Goal: Transaction & Acquisition: Purchase product/service

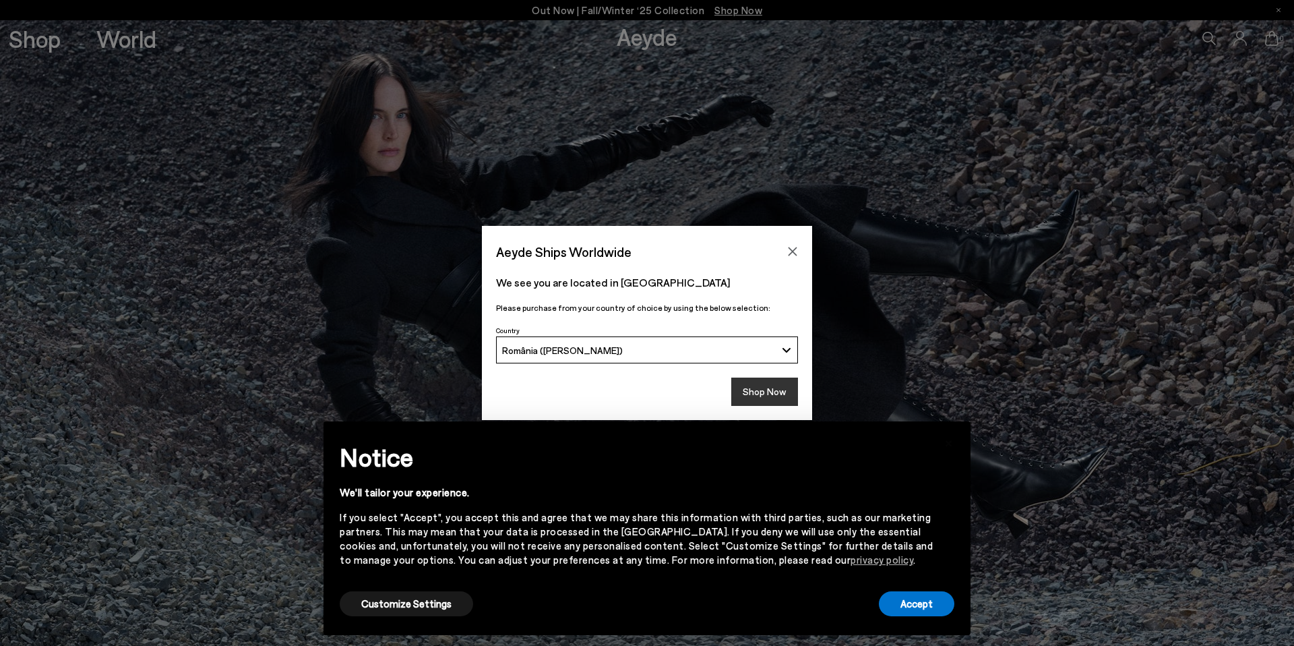
click at [782, 394] on button "Shop Now" at bounding box center [764, 391] width 67 height 28
click at [918, 600] on button "Accept" at bounding box center [916, 603] width 75 height 25
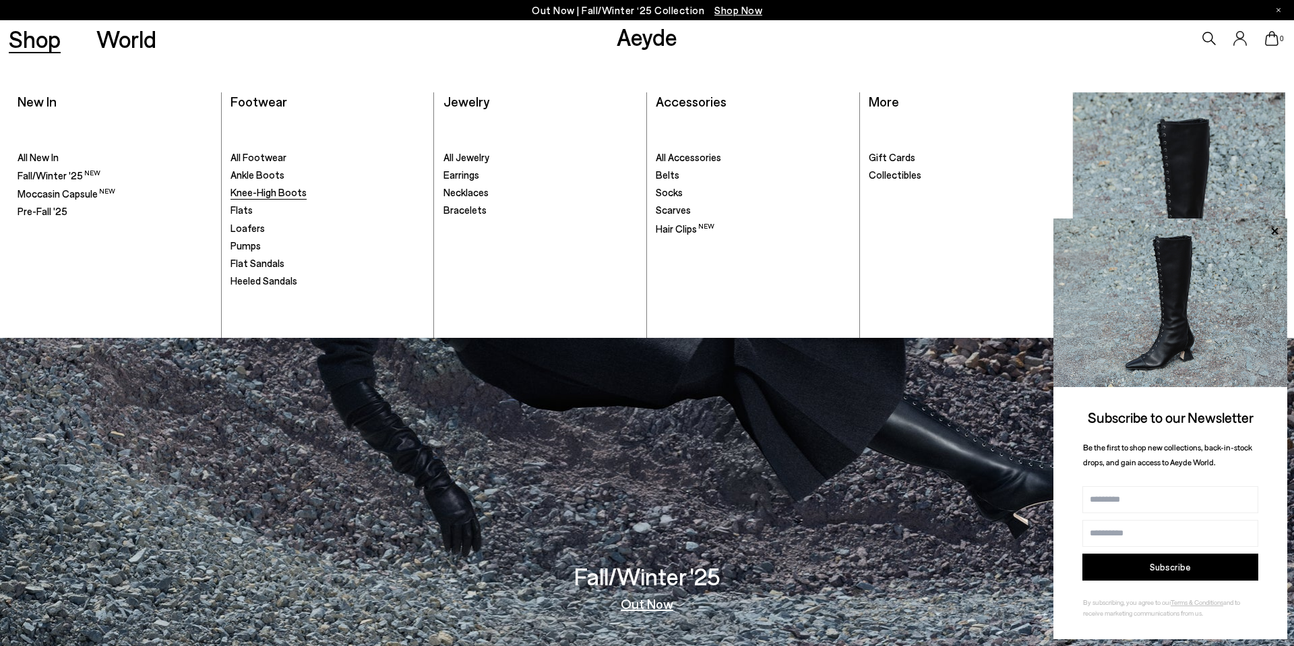
click at [255, 186] on link "Knee-High Boots" at bounding box center [327, 192] width 194 height 13
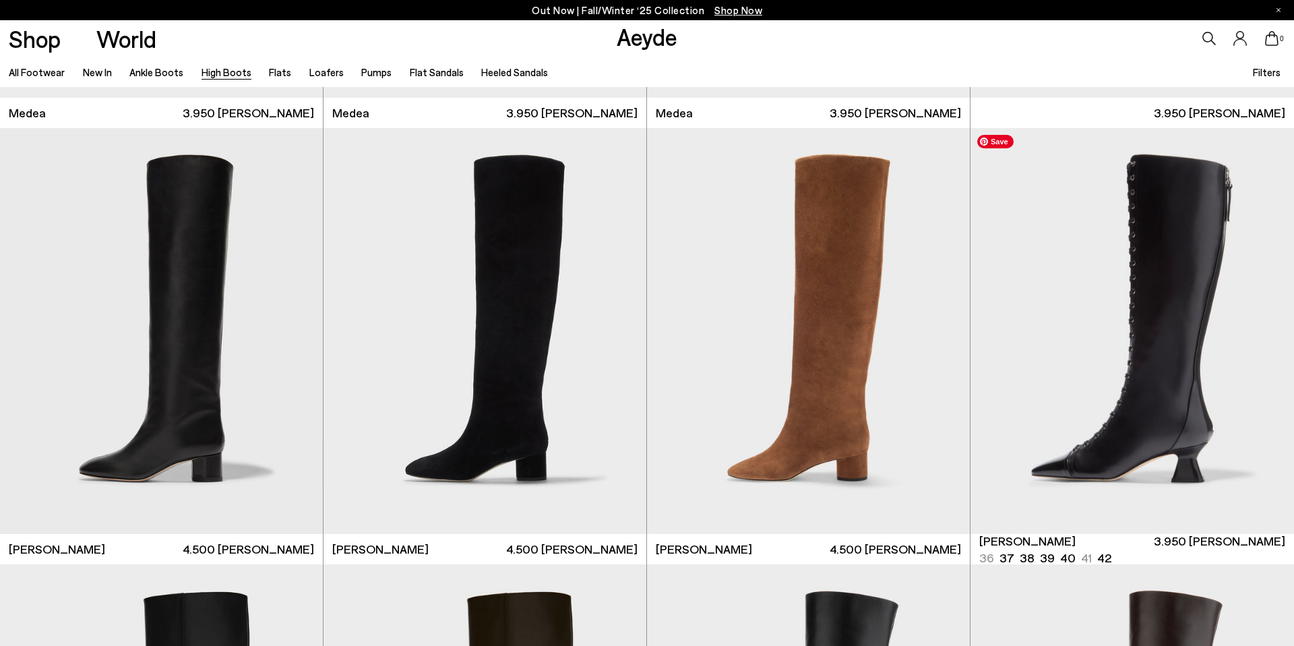
scroll to position [453, 0]
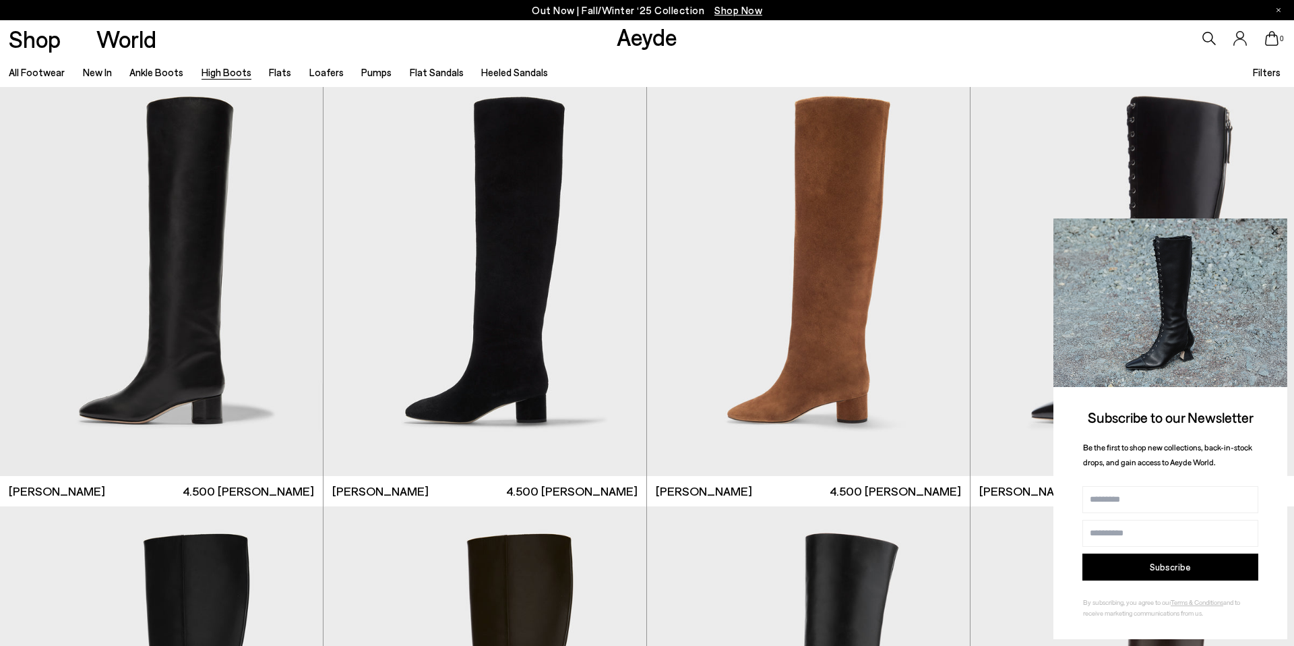
click at [1268, 222] on icon at bounding box center [1275, 231] width 18 height 18
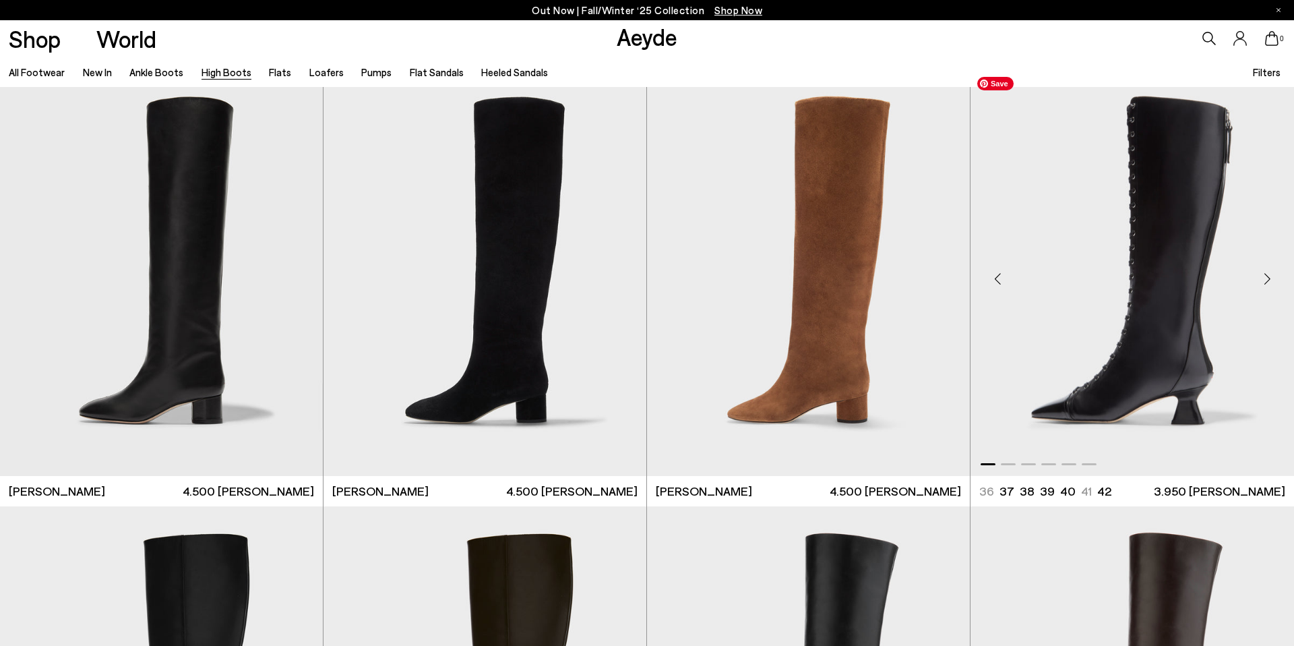
scroll to position [822, 0]
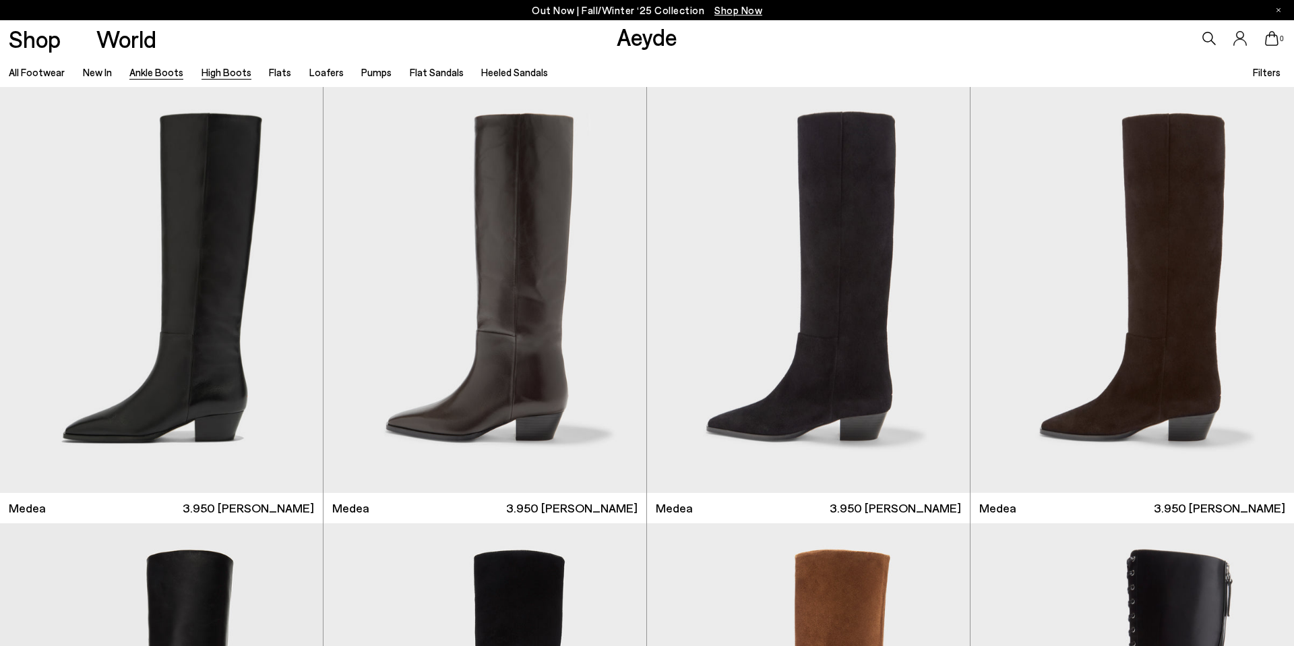
click at [139, 69] on link "Ankle Boots" at bounding box center [156, 72] width 54 height 12
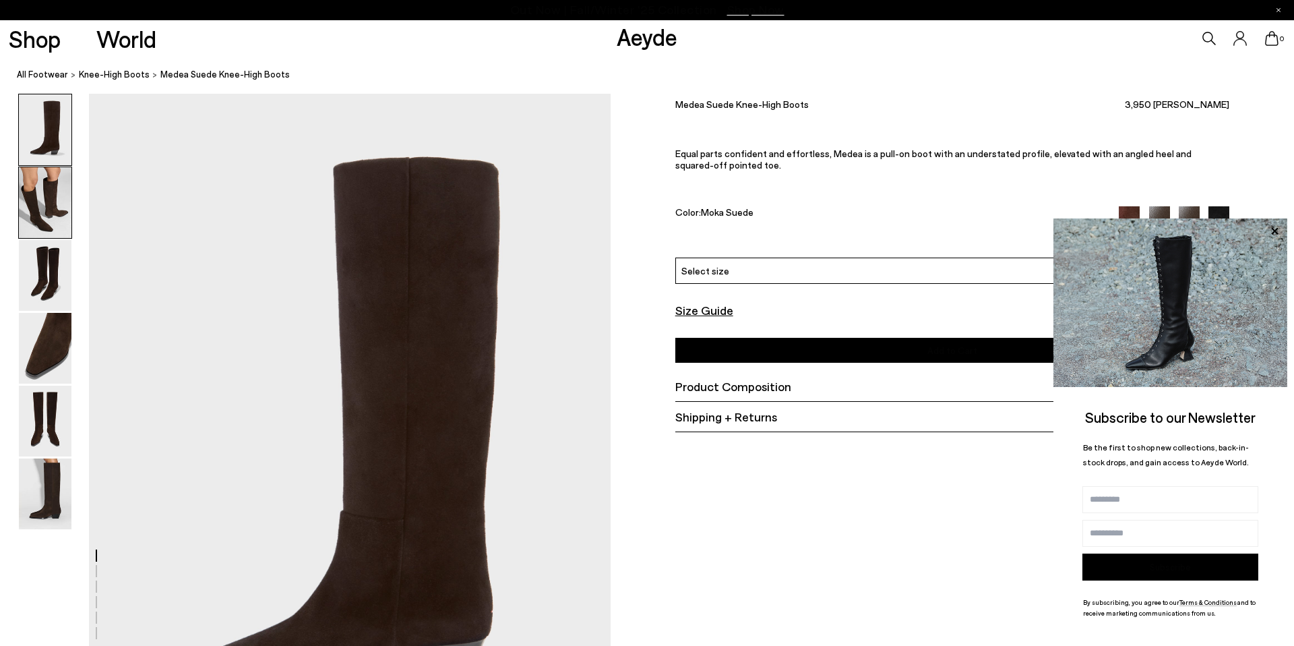
click at [32, 179] on img at bounding box center [45, 202] width 53 height 71
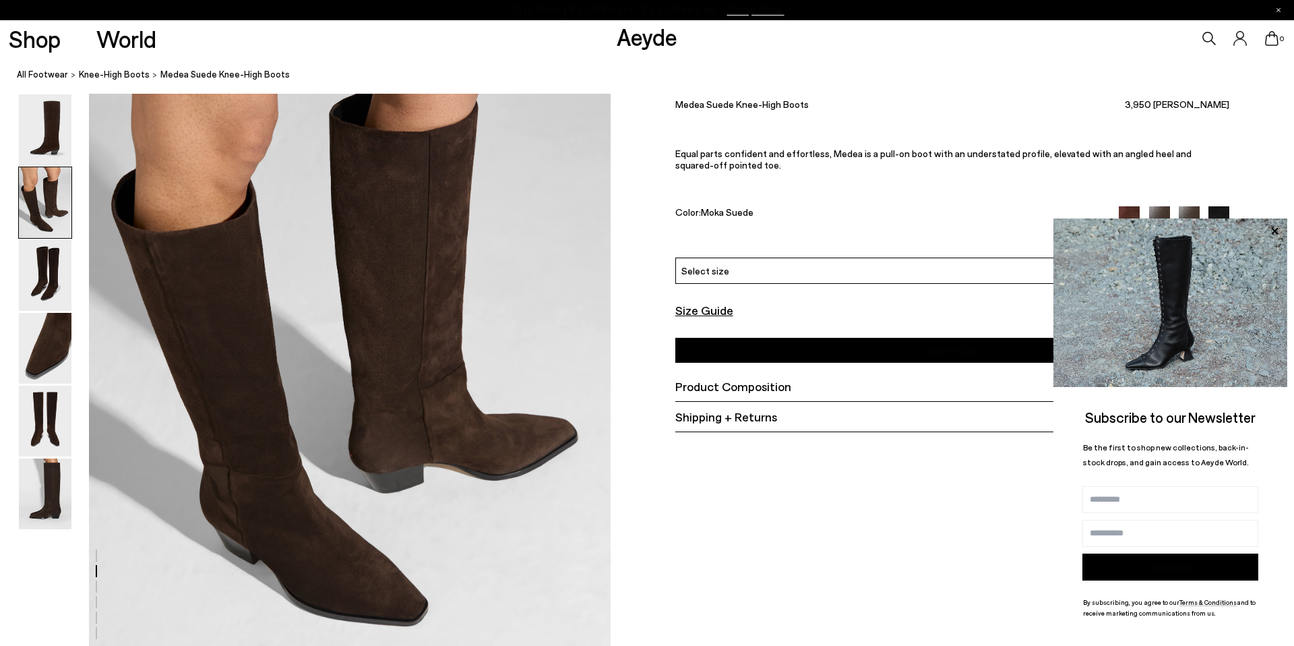
scroll to position [800, 0]
drag, startPoint x: 1276, startPoint y: 227, endPoint x: 1262, endPoint y: 208, distance: 24.1
click at [1276, 227] on icon at bounding box center [1275, 231] width 18 height 18
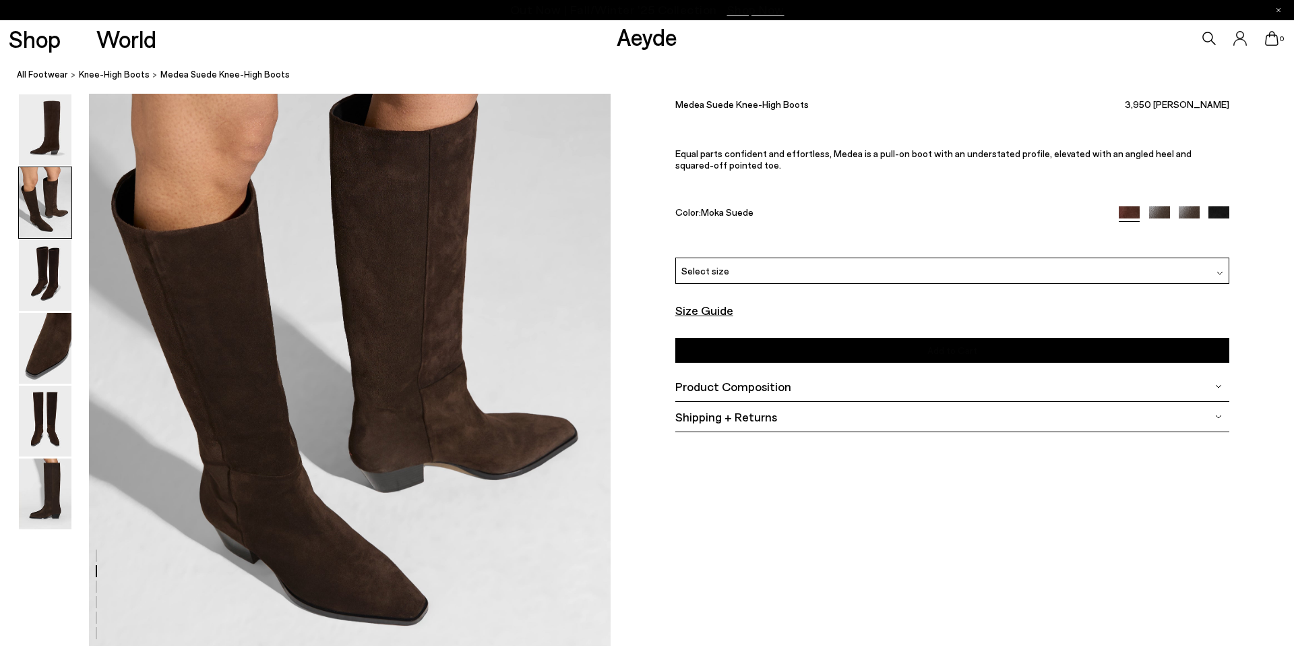
click at [788, 277] on div "Select size" at bounding box center [952, 270] width 554 height 26
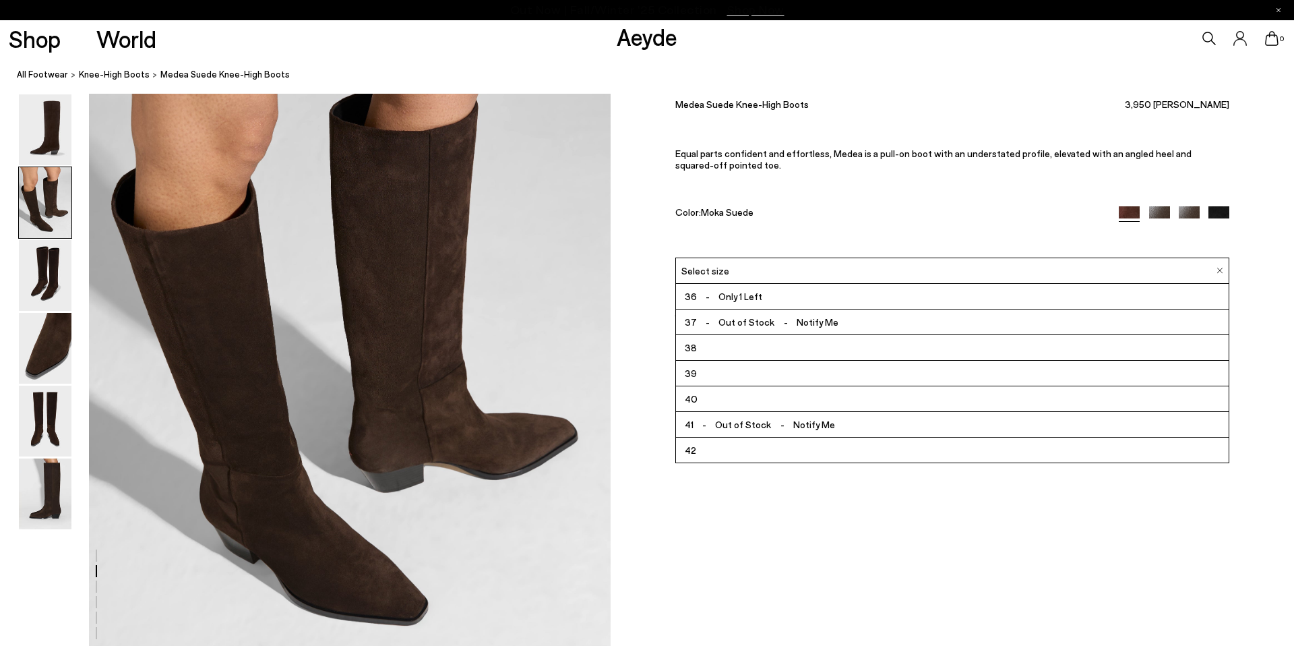
click at [820, 237] on div "Medea Suede Knee-High Boots 3,950 lei RON Equal parts confident and effortless,…" at bounding box center [952, 176] width 554 height 164
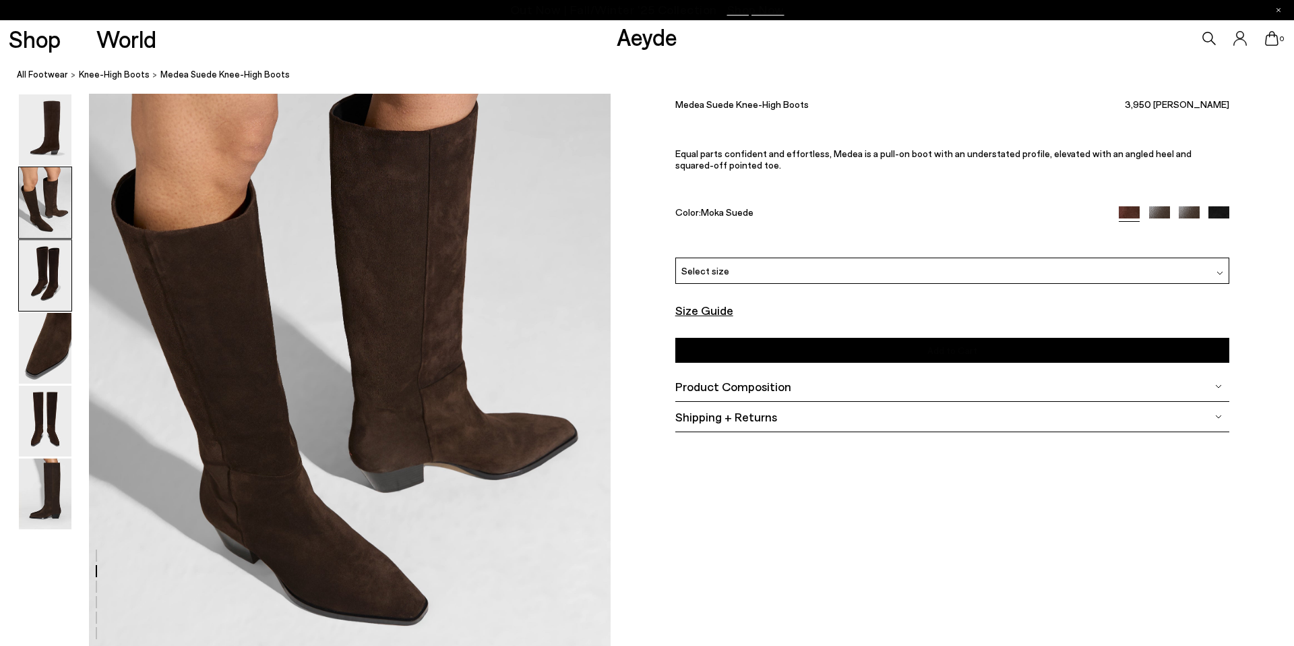
click at [59, 270] on img at bounding box center [45, 275] width 53 height 71
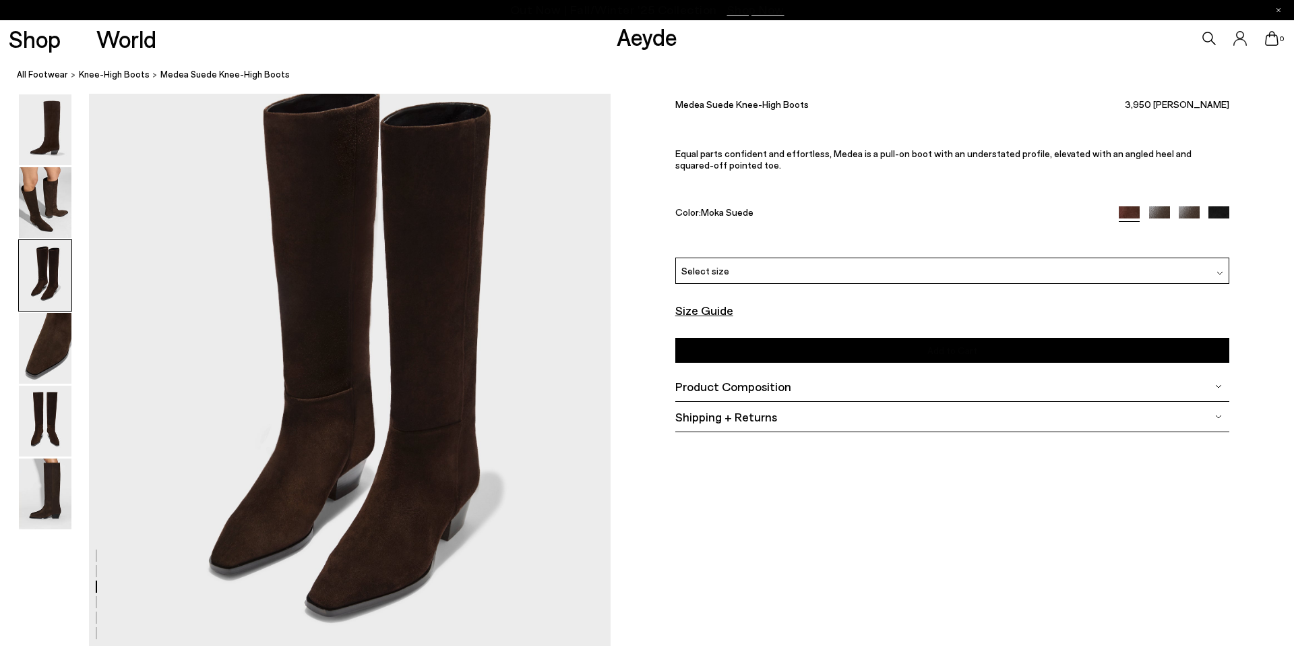
scroll to position [1464, 0]
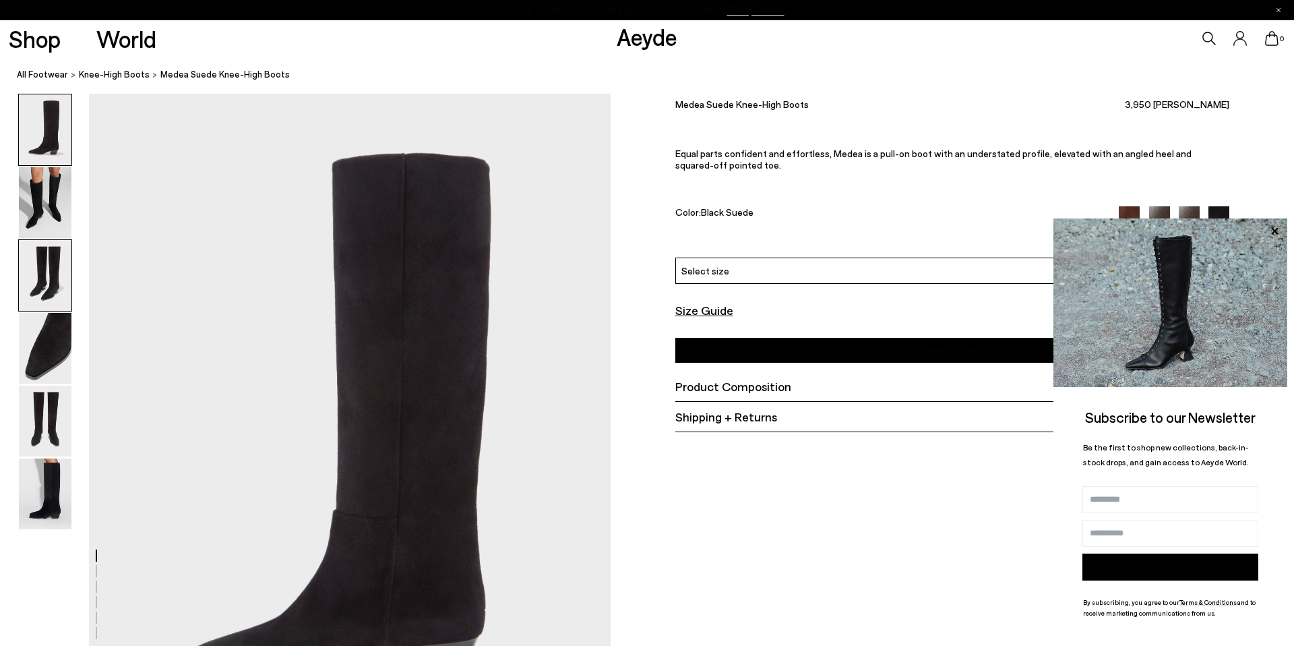
click at [43, 294] on img at bounding box center [45, 275] width 53 height 71
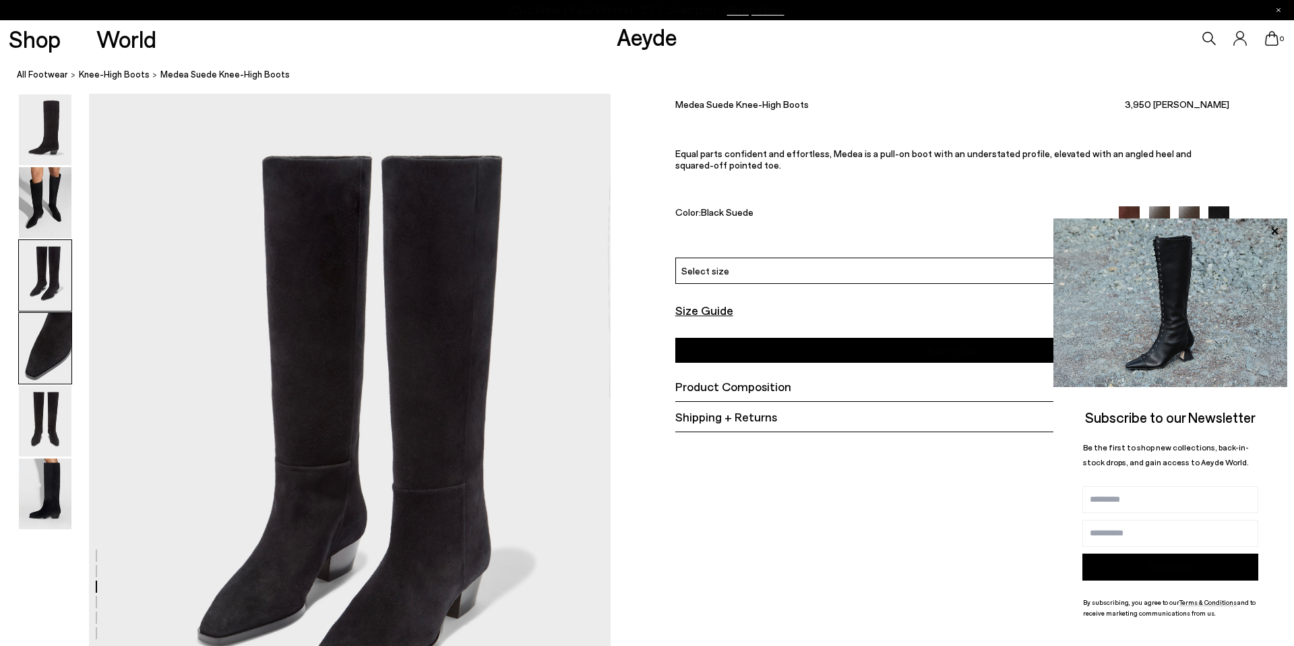
click at [44, 348] on img at bounding box center [45, 348] width 53 height 71
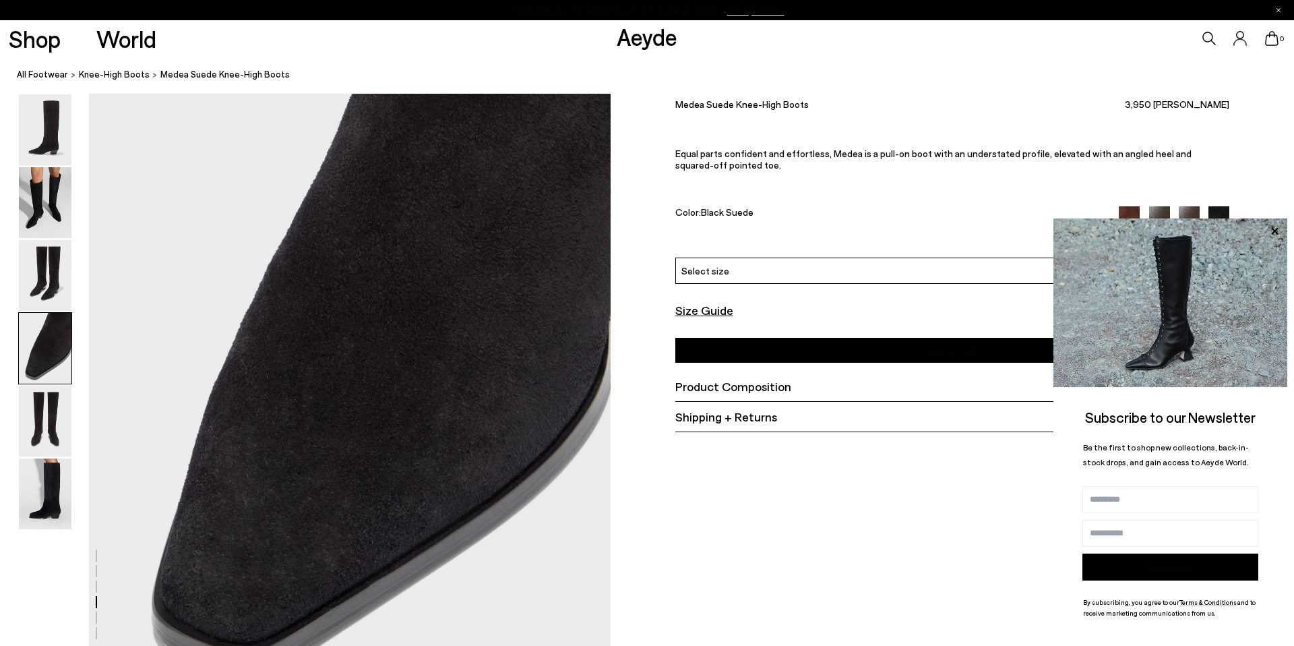
scroll to position [2165, 0]
click at [36, 431] on img at bounding box center [45, 420] width 53 height 71
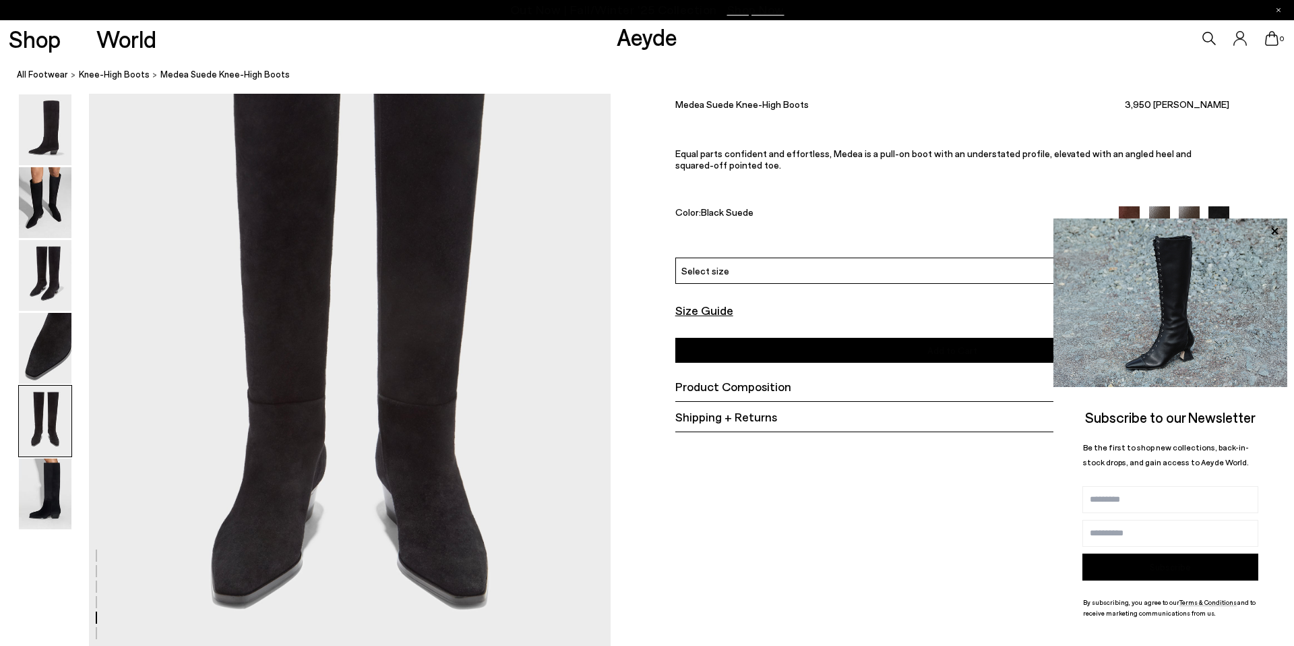
scroll to position [2884, 0]
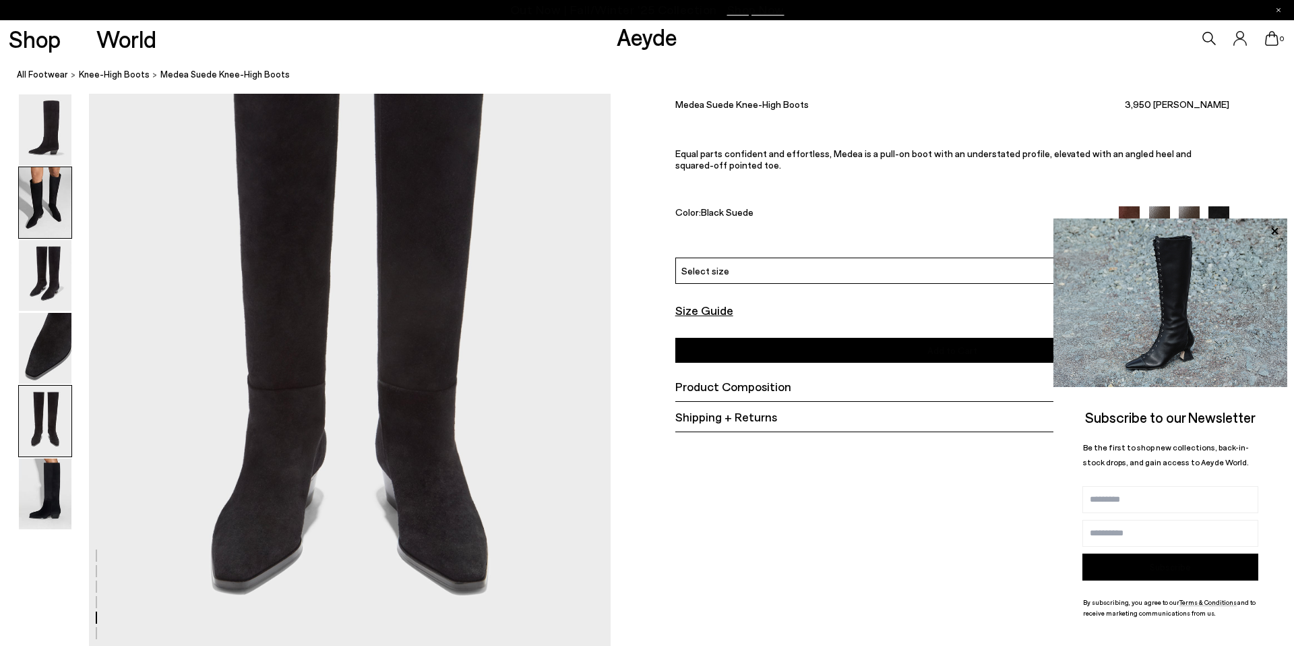
click at [34, 203] on img at bounding box center [45, 202] width 53 height 71
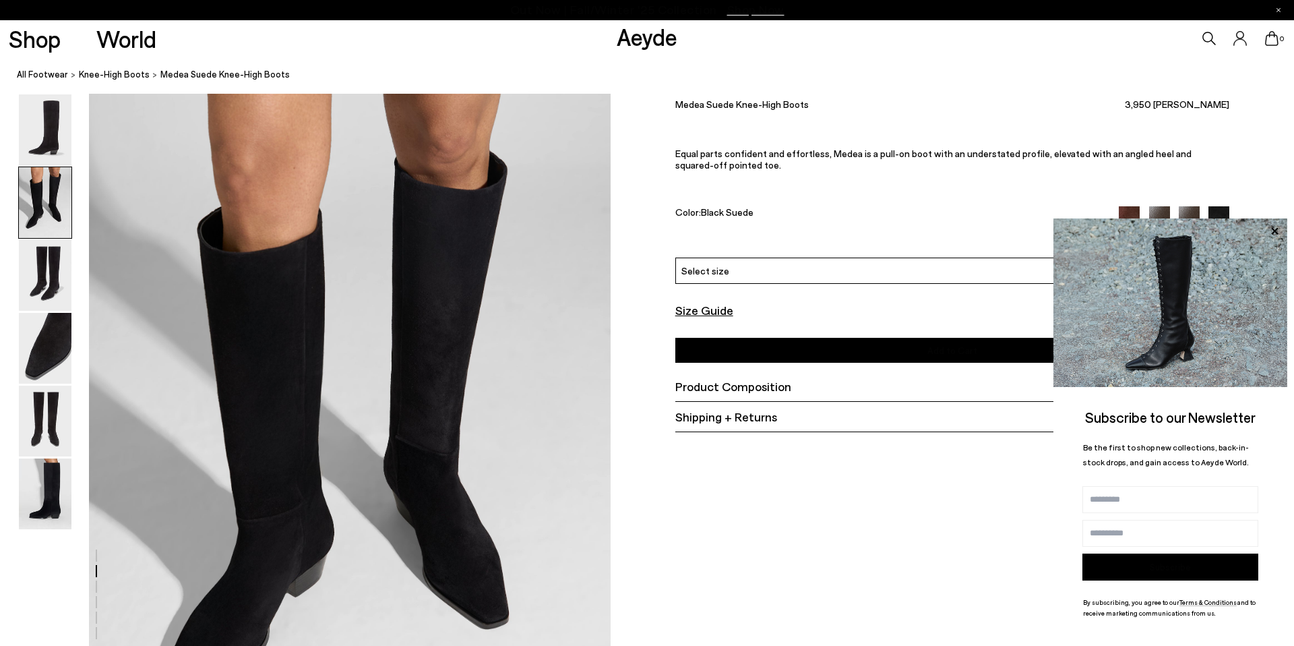
scroll to position [719, 0]
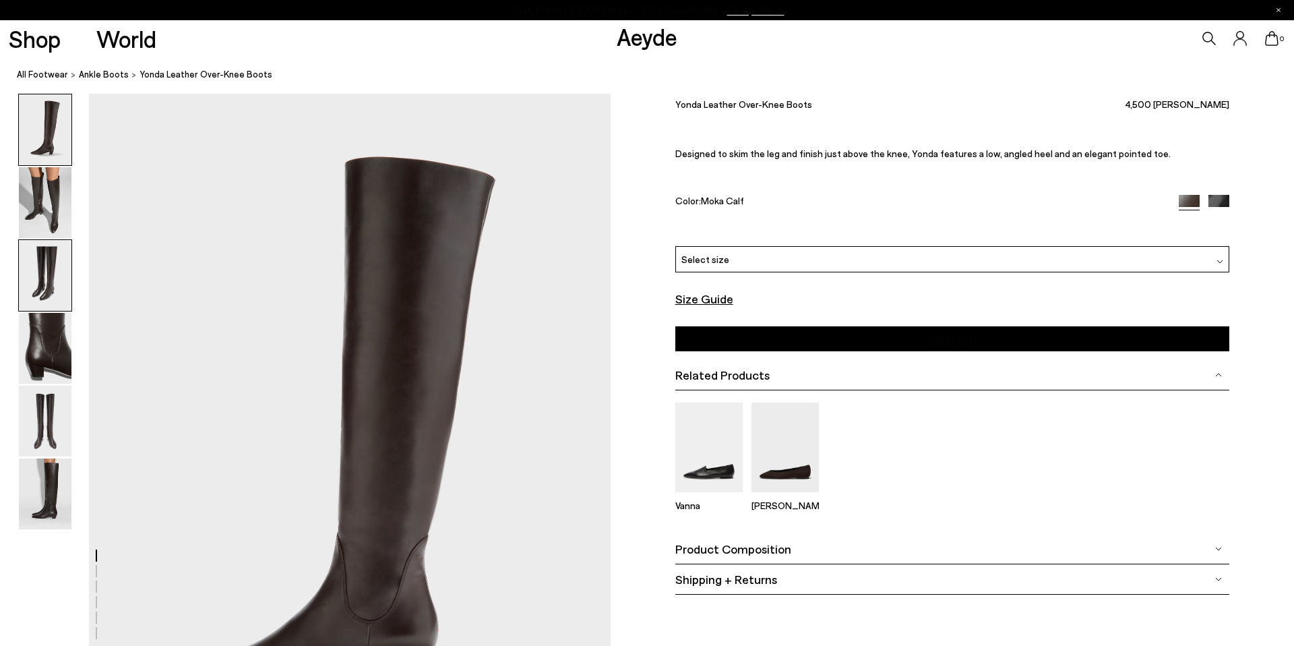
click at [42, 263] on img at bounding box center [45, 275] width 53 height 71
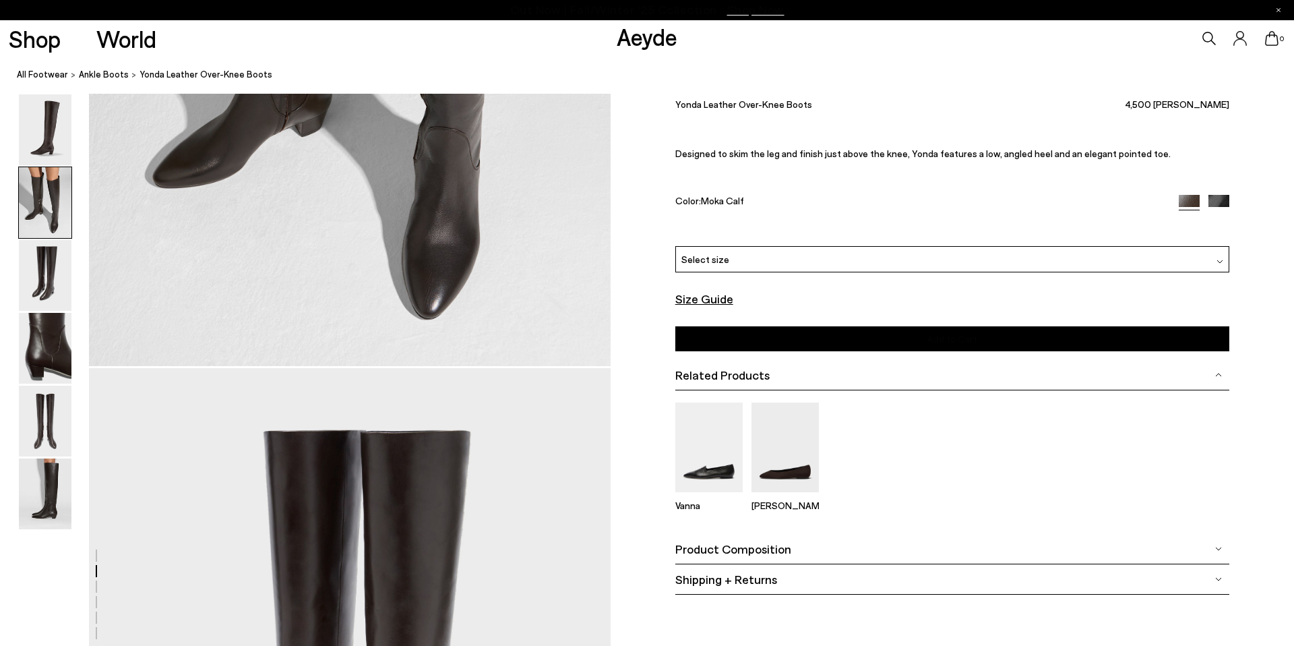
click at [44, 219] on img at bounding box center [45, 202] width 53 height 71
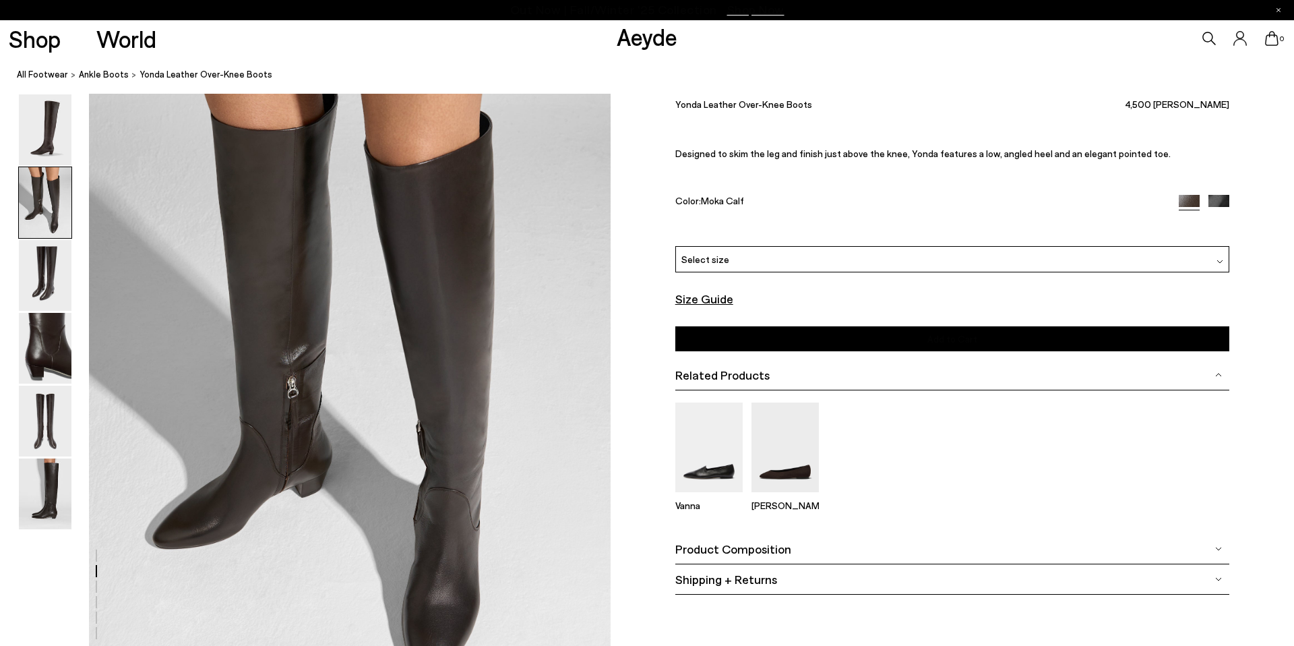
scroll to position [868, 0]
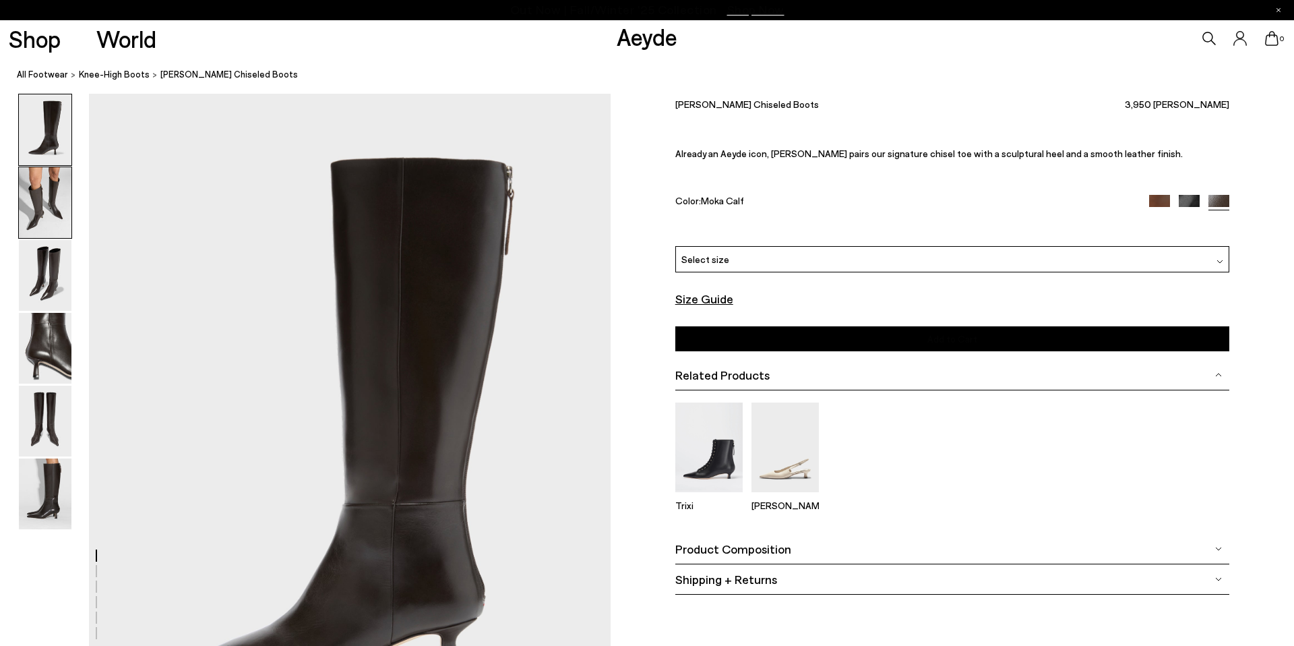
click at [55, 208] on img at bounding box center [45, 202] width 53 height 71
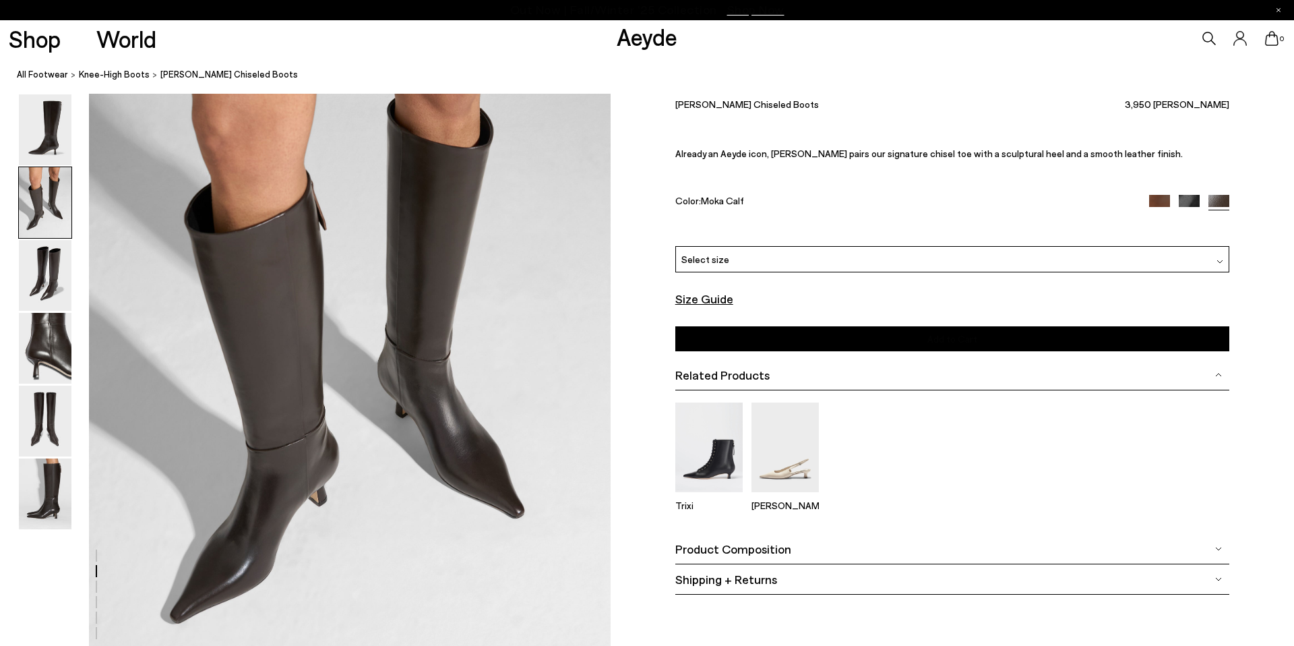
scroll to position [785, 0]
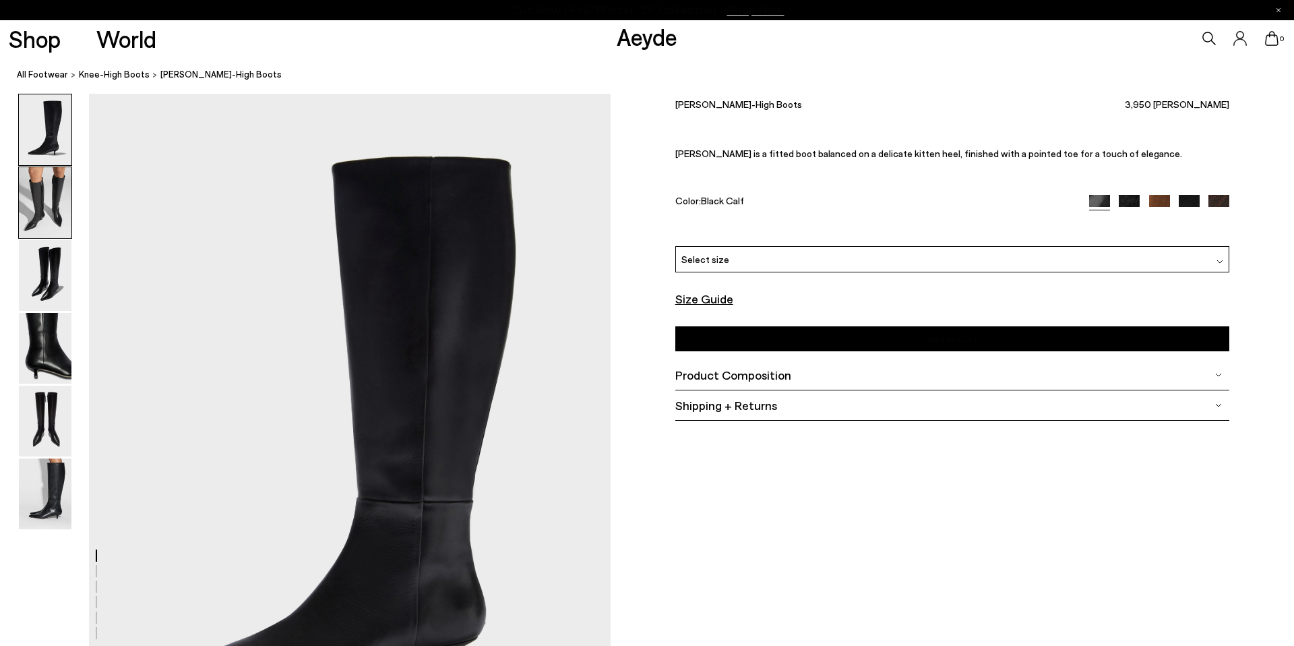
click at [36, 201] on img at bounding box center [45, 202] width 53 height 71
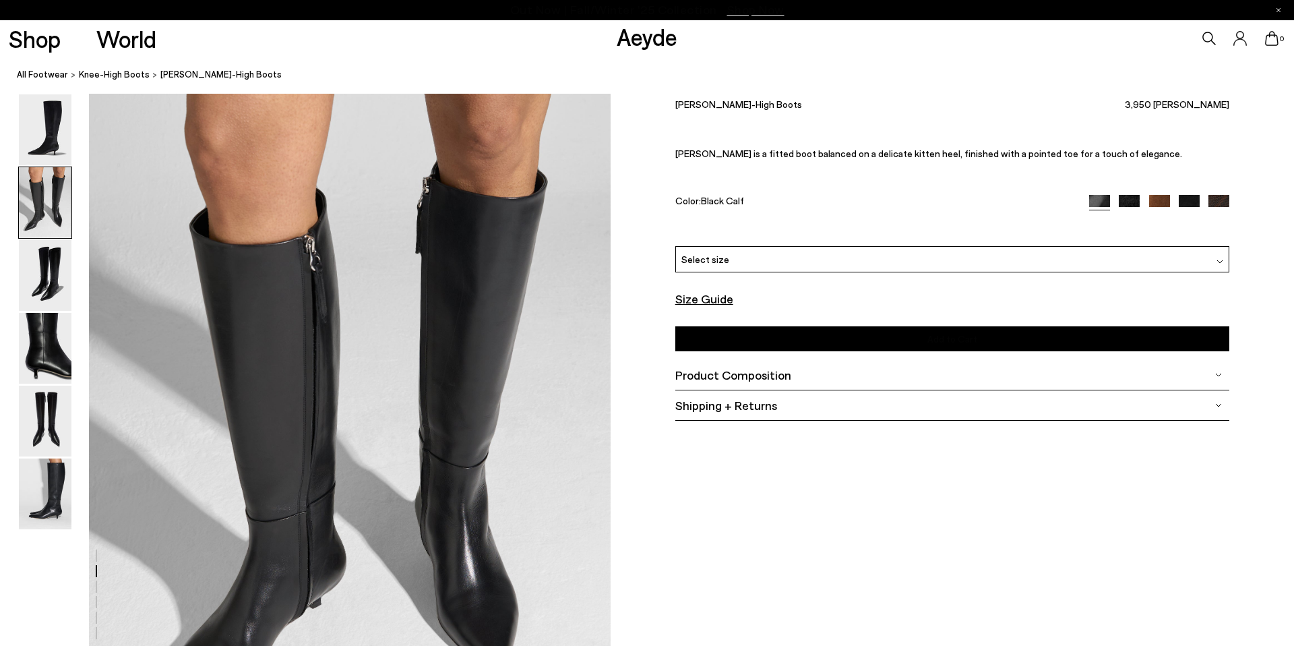
scroll to position [826, 0]
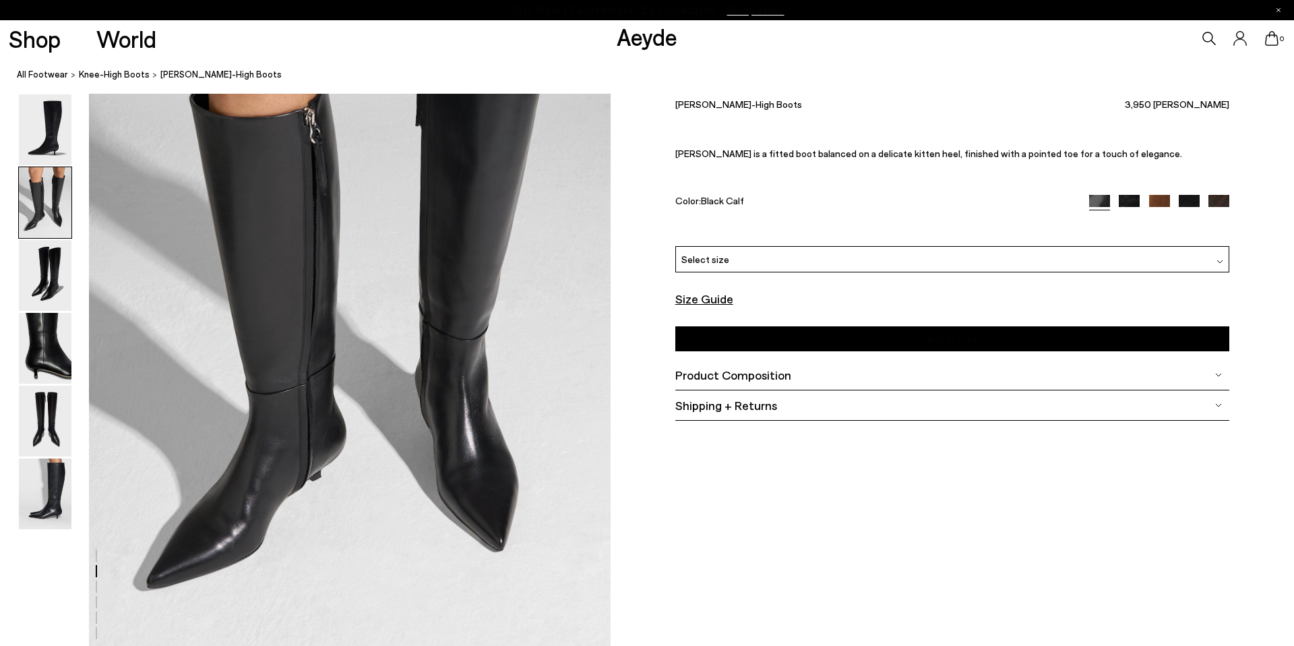
click at [1164, 200] on img at bounding box center [1159, 205] width 21 height 21
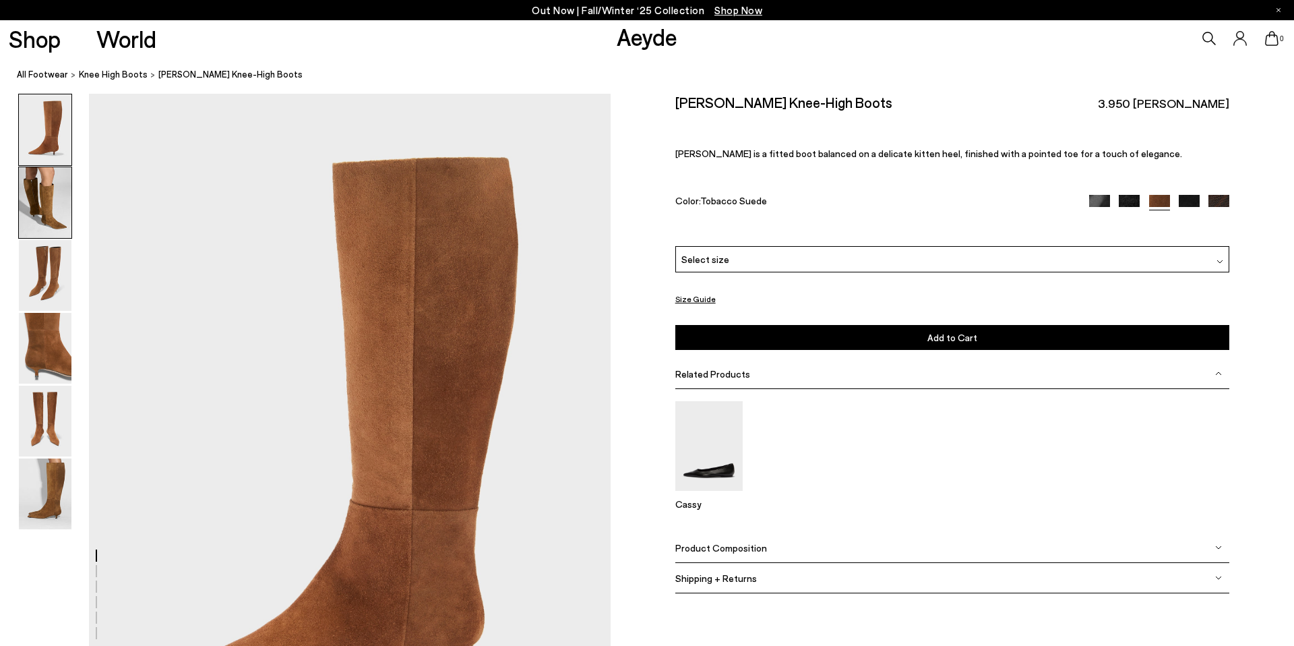
click at [51, 216] on img at bounding box center [45, 202] width 53 height 71
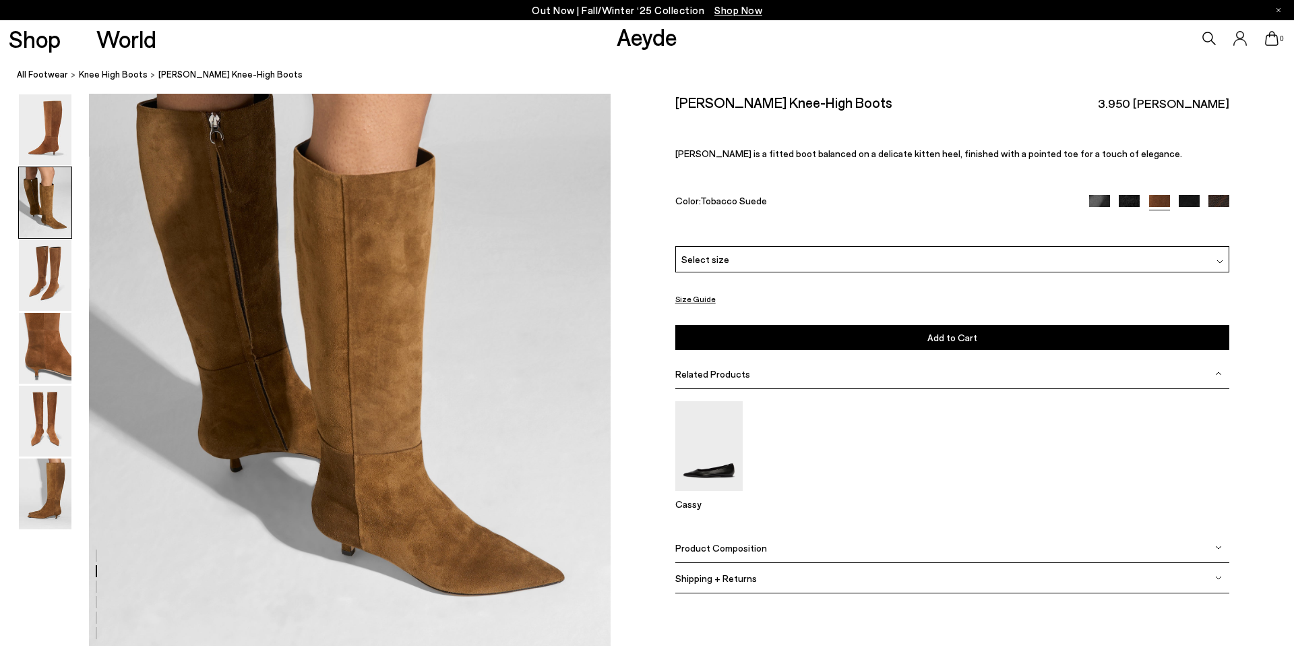
scroll to position [803, 0]
click at [1214, 199] on img at bounding box center [1218, 205] width 21 height 21
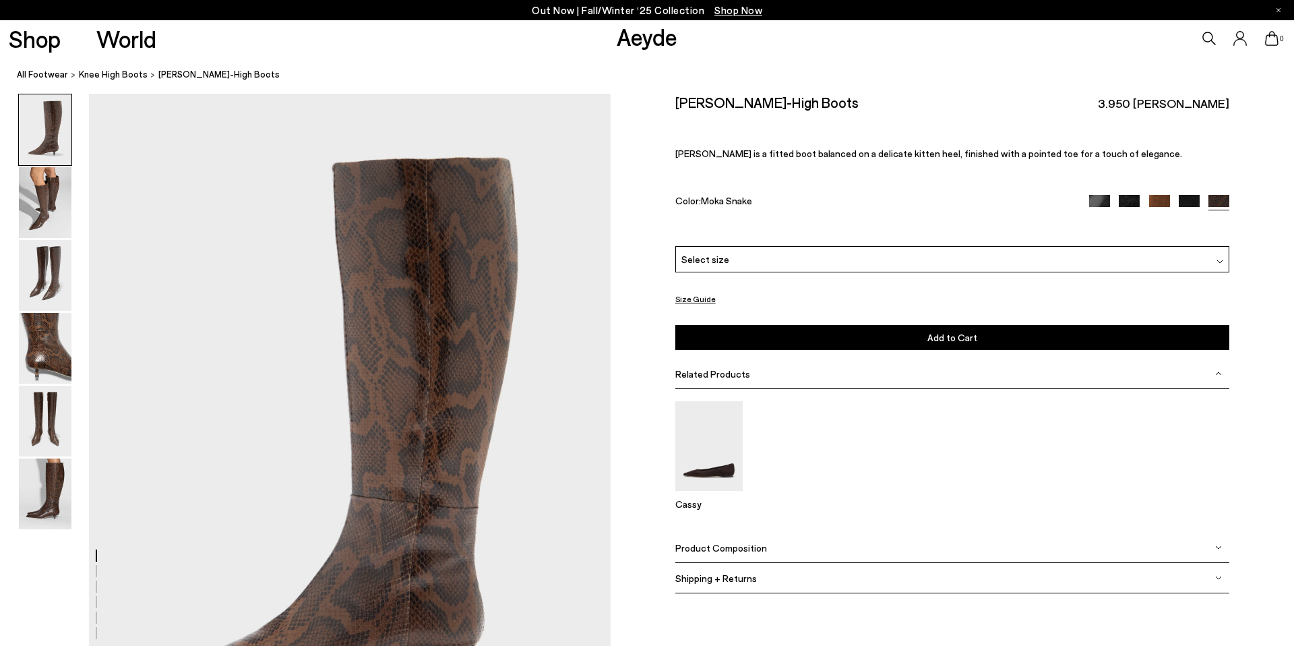
click at [1187, 203] on img at bounding box center [1189, 205] width 21 height 21
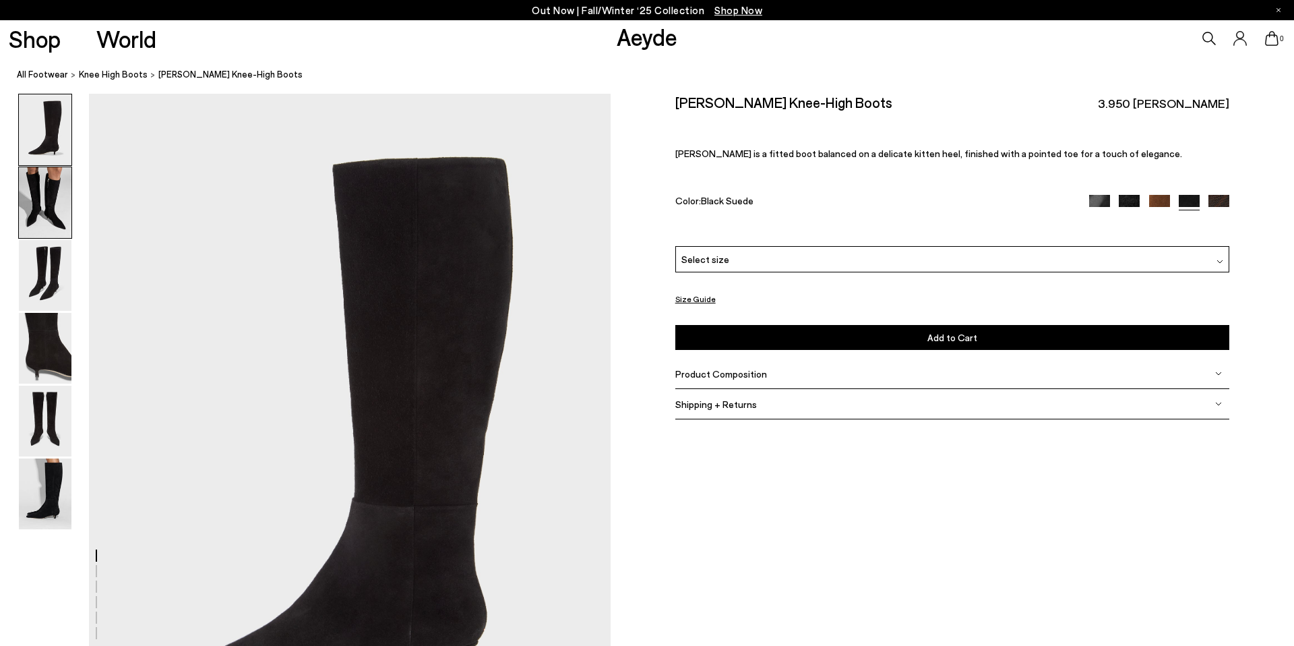
click at [42, 203] on img at bounding box center [45, 202] width 53 height 71
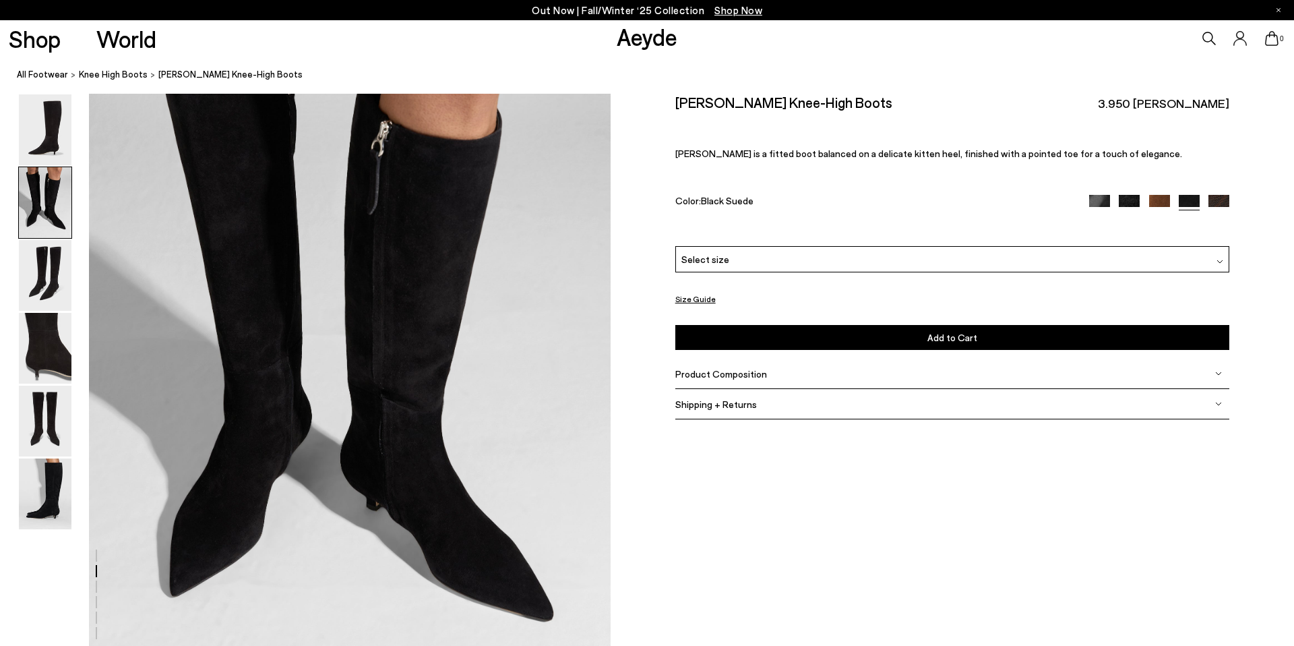
scroll to position [786, 0]
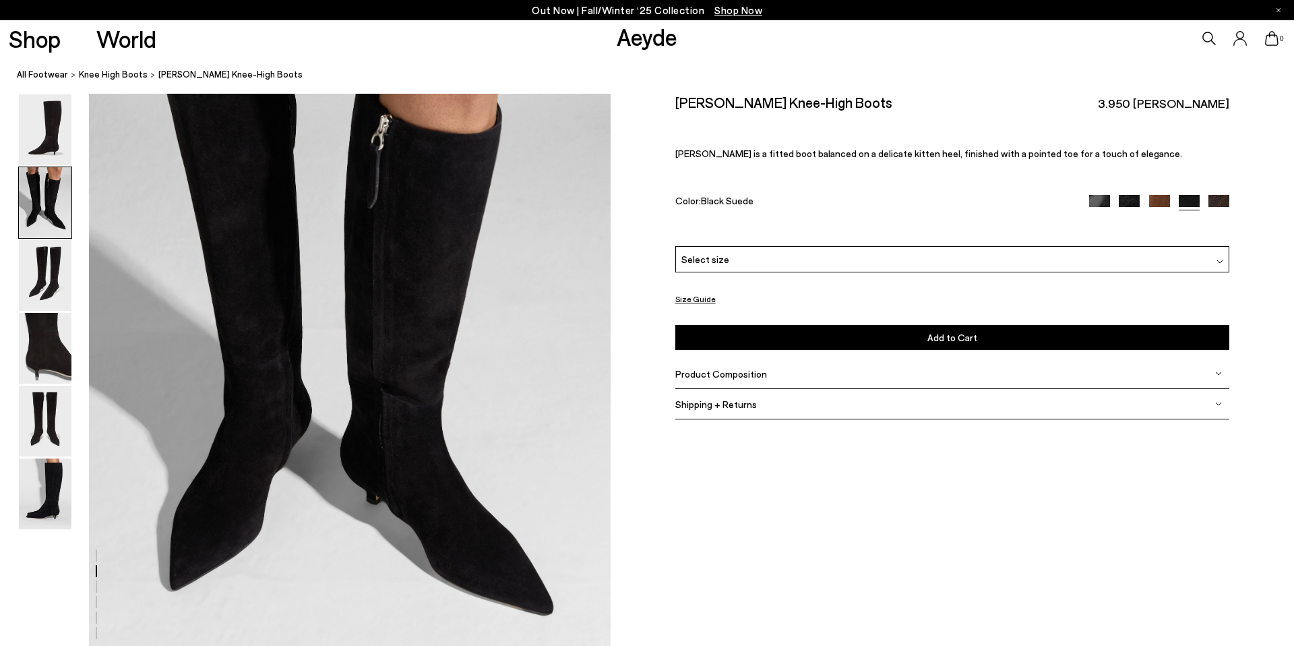
click at [1111, 200] on div at bounding box center [1159, 202] width 140 height 15
click at [1127, 195] on img at bounding box center [1129, 205] width 21 height 21
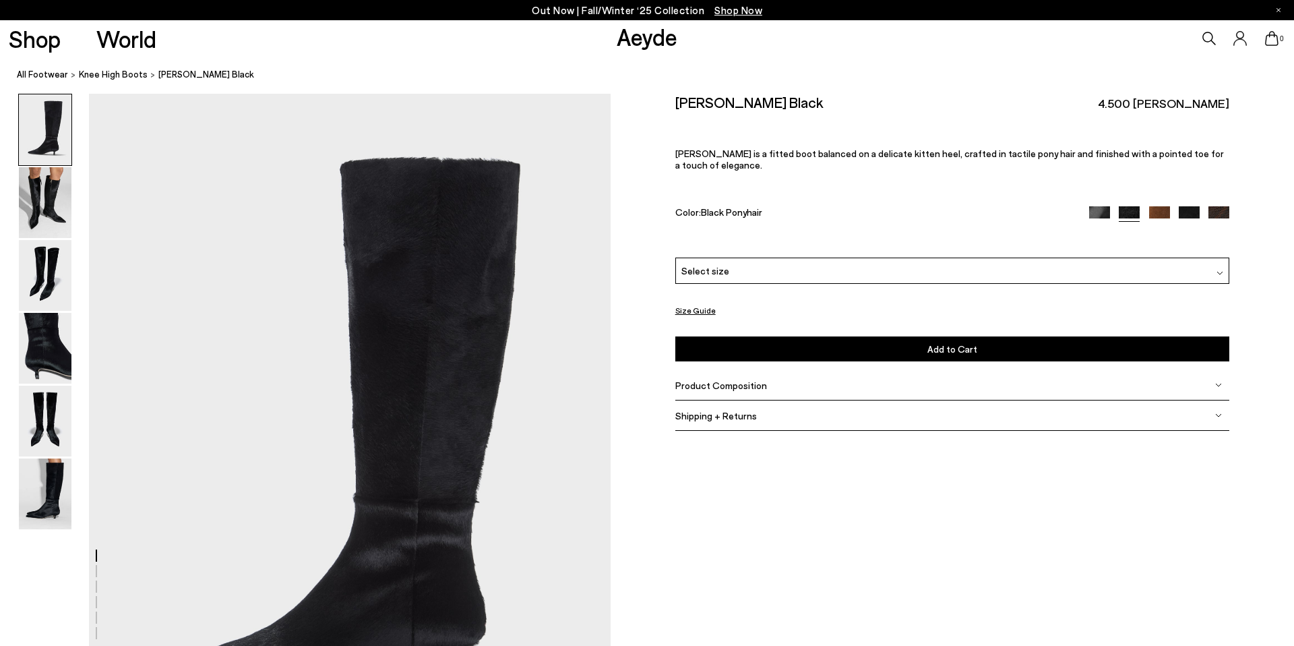
click at [1113, 206] on div at bounding box center [1159, 213] width 140 height 15
click at [1095, 206] on img at bounding box center [1099, 216] width 21 height 21
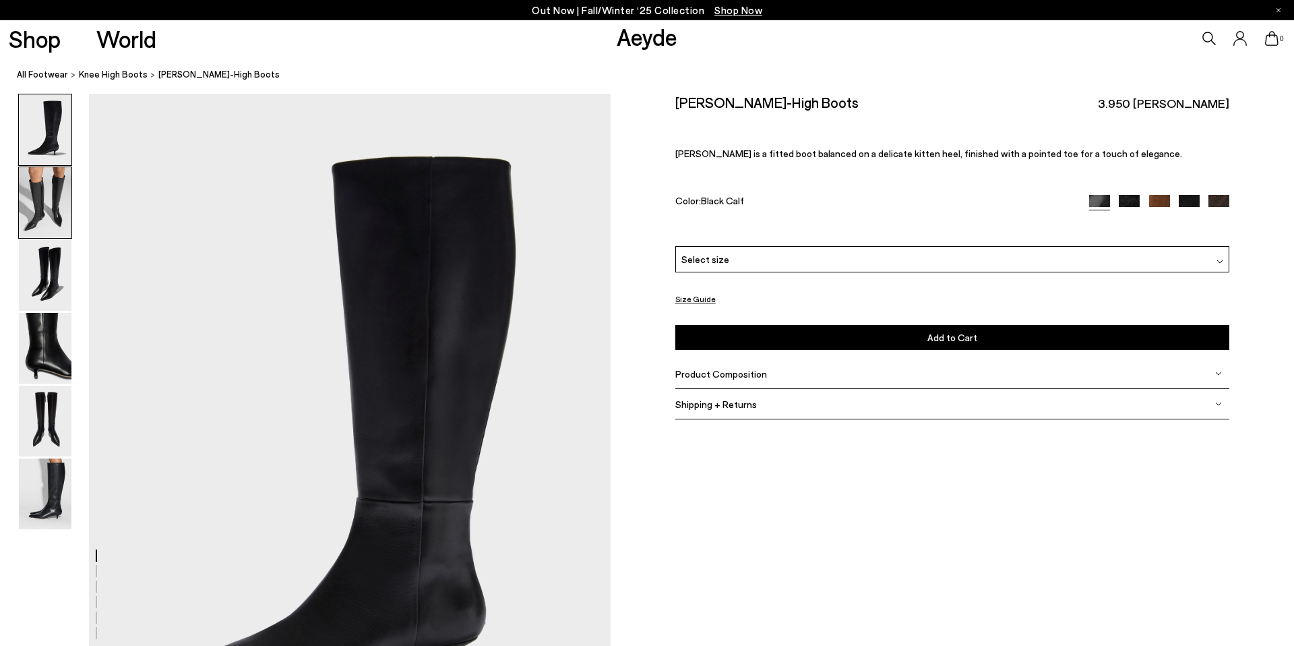
click at [35, 191] on img at bounding box center [45, 202] width 53 height 71
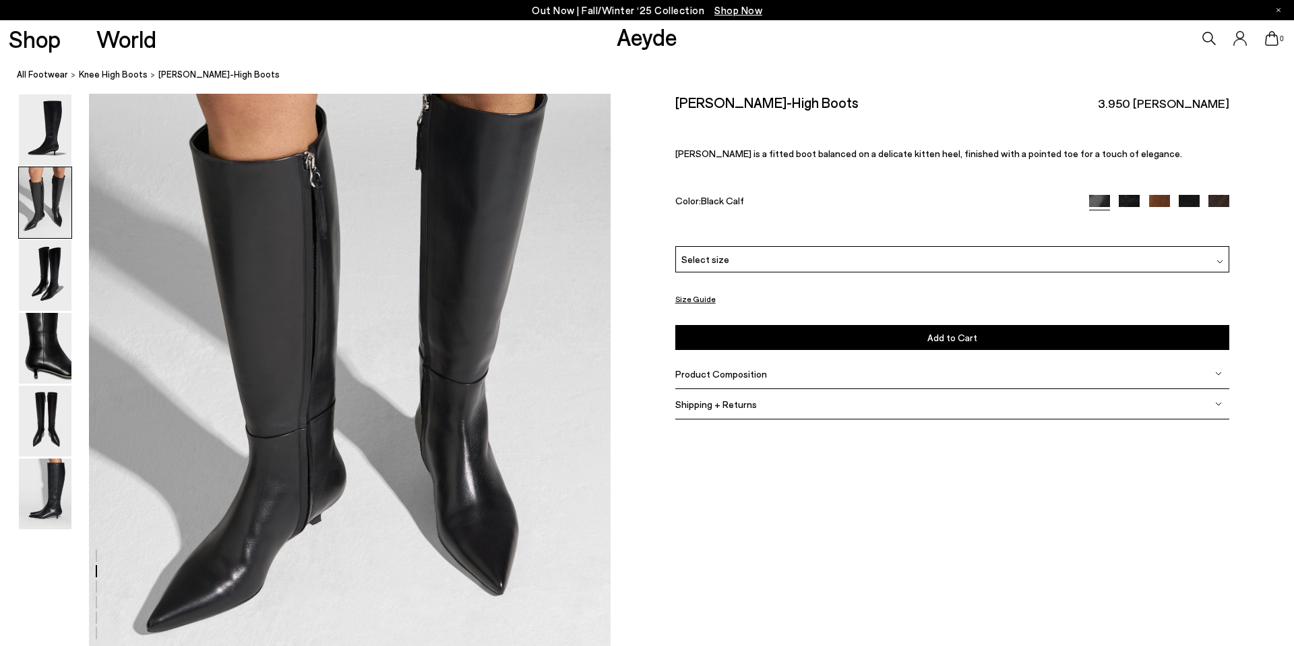
scroll to position [783, 0]
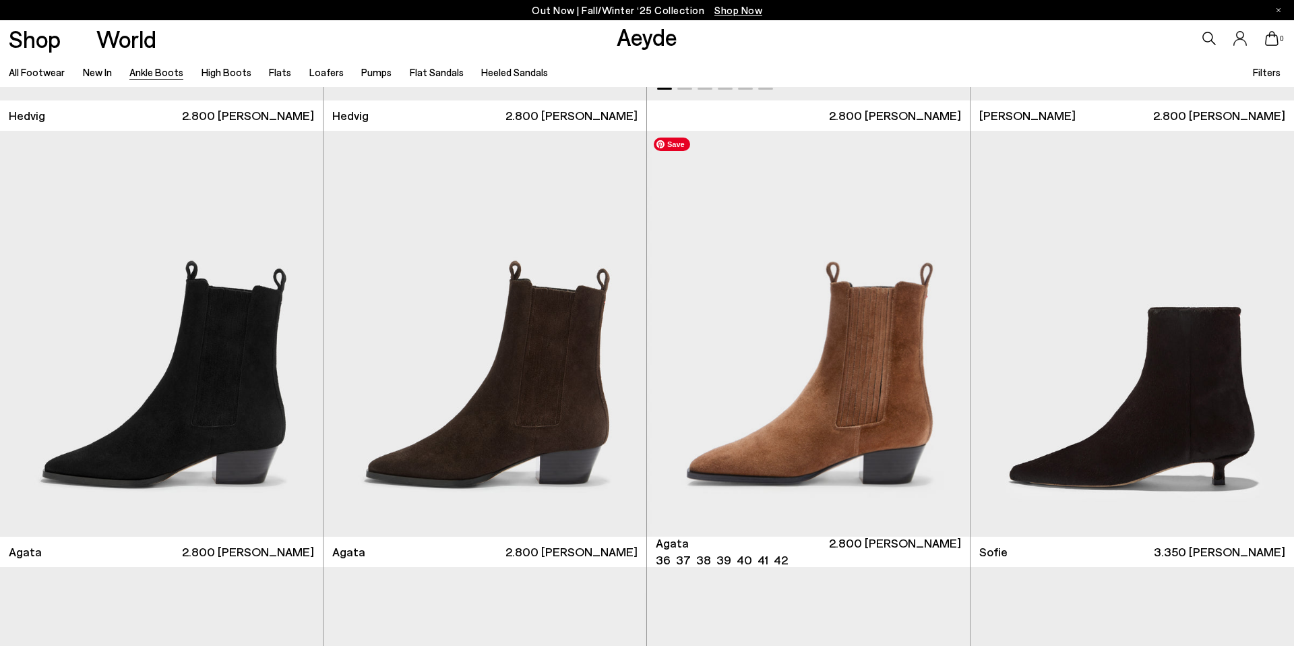
scroll to position [827, 0]
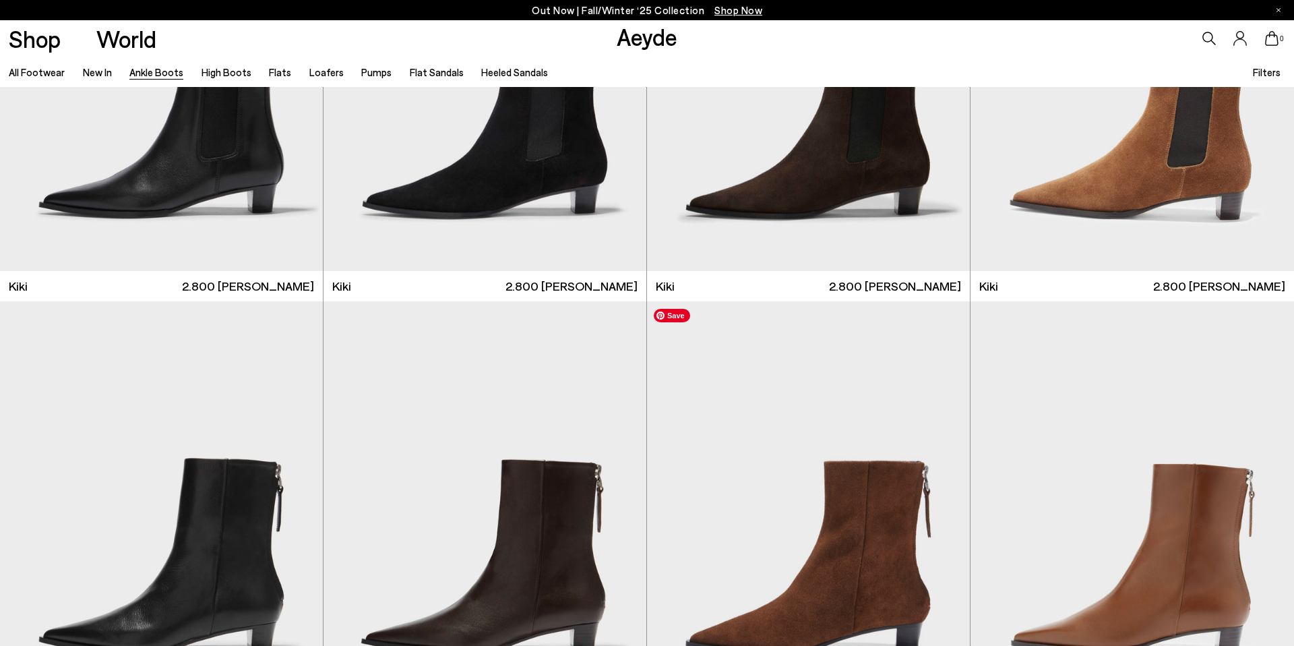
scroll to position [2568, 0]
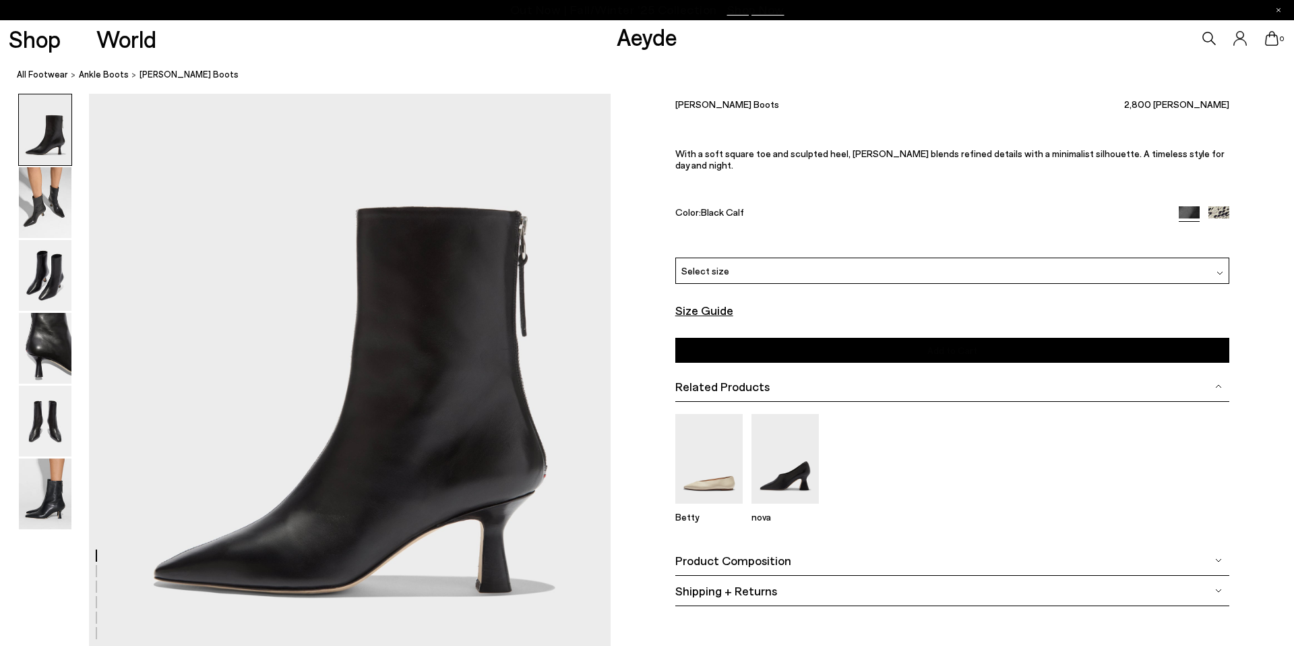
scroll to position [104, 0]
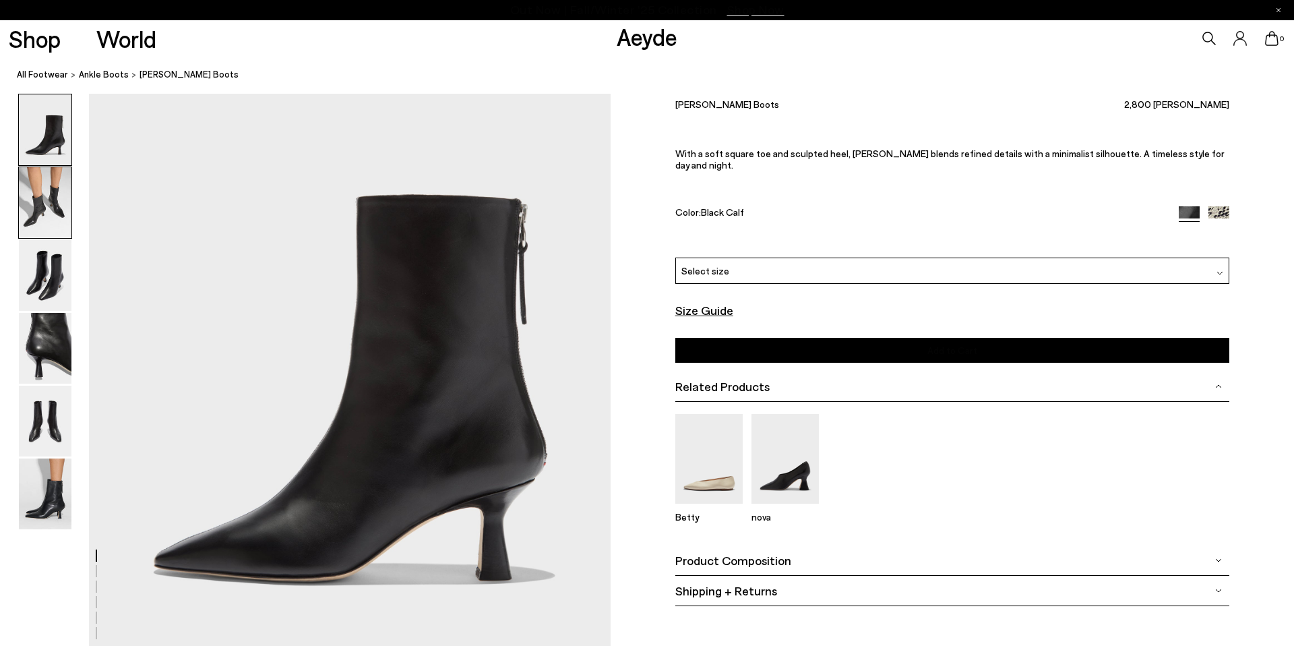
click at [46, 230] on img at bounding box center [45, 202] width 53 height 71
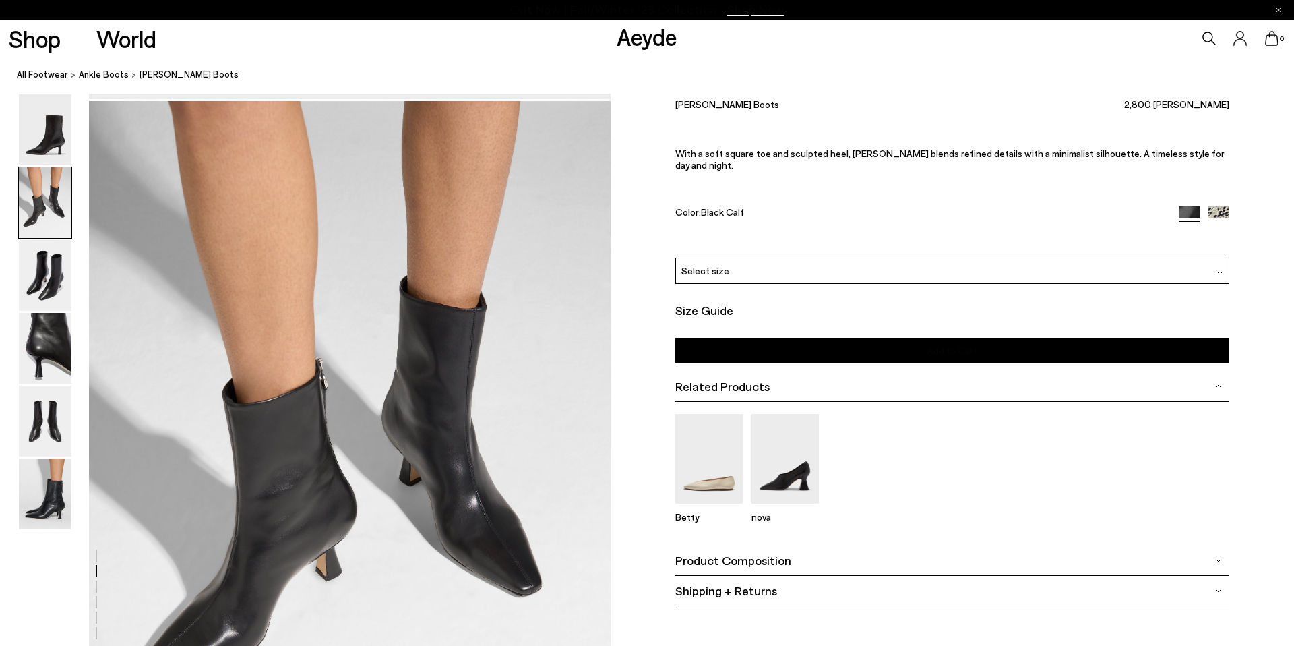
scroll to position [698, 0]
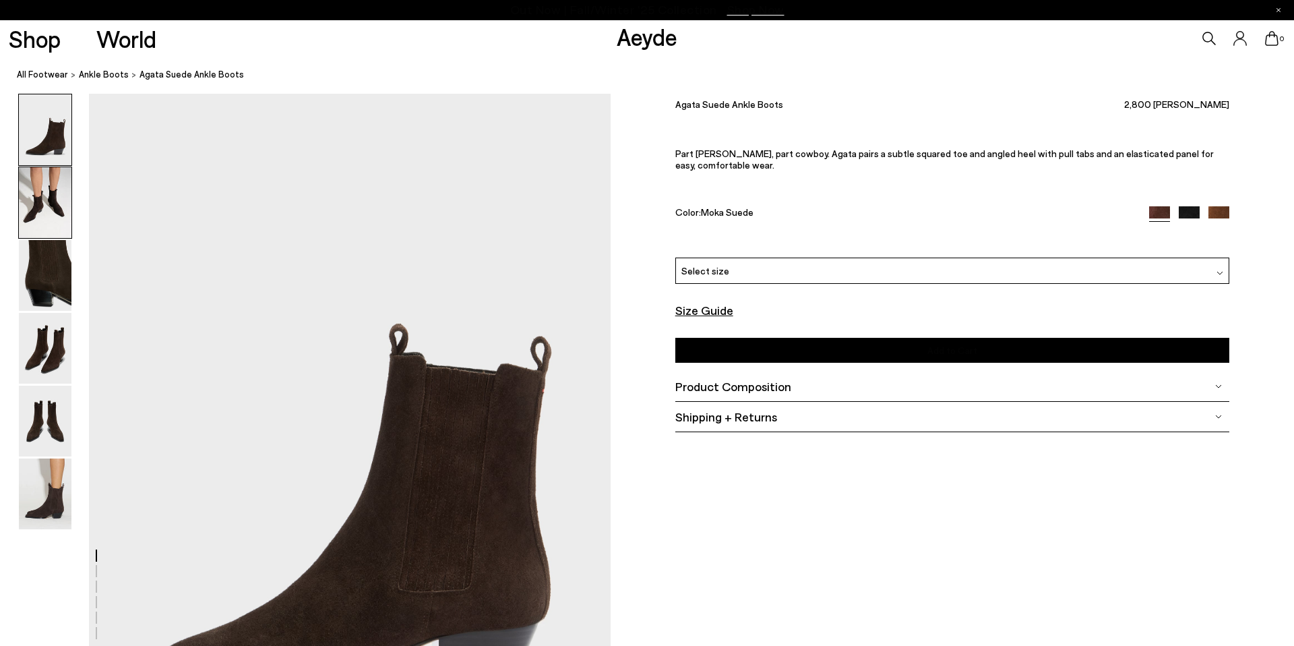
click at [43, 223] on img at bounding box center [45, 202] width 53 height 71
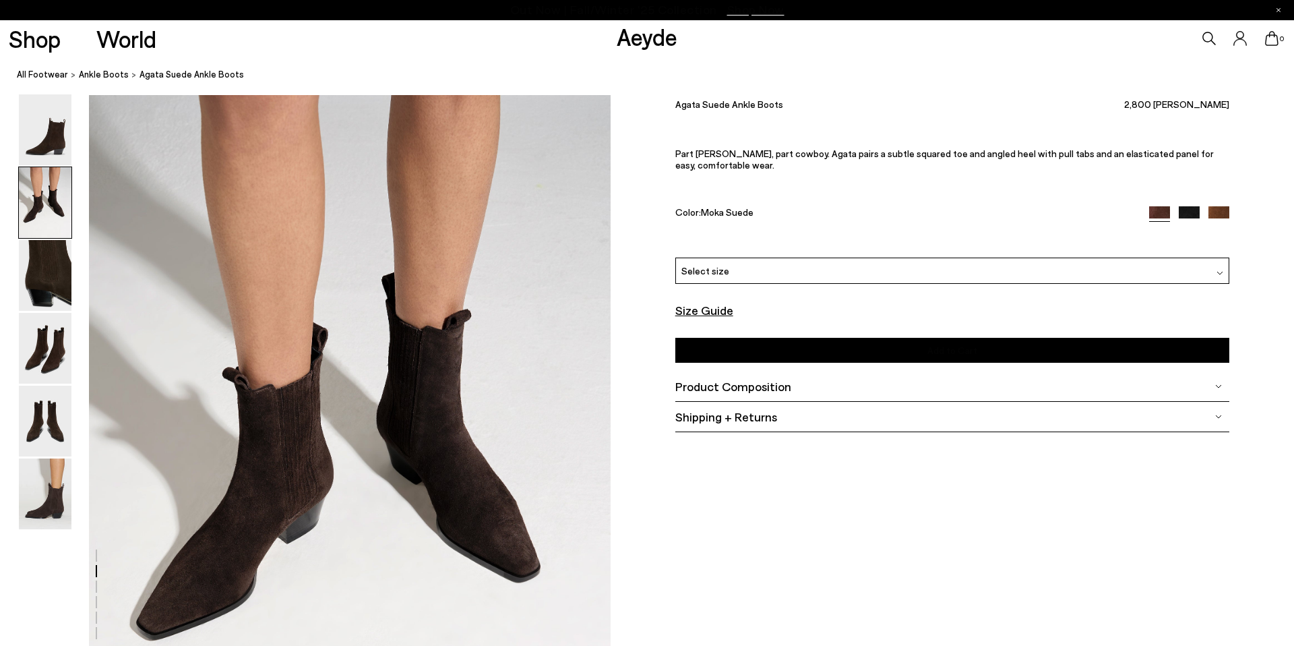
scroll to position [698, 0]
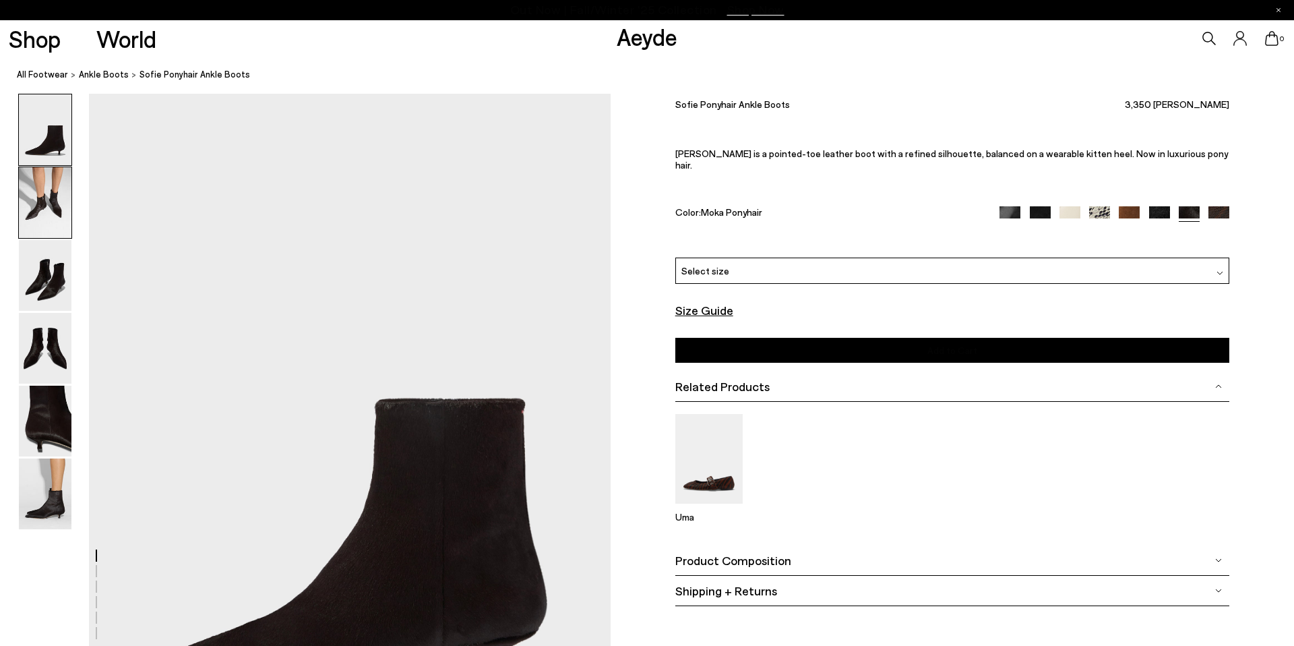
click at [37, 218] on img at bounding box center [45, 202] width 53 height 71
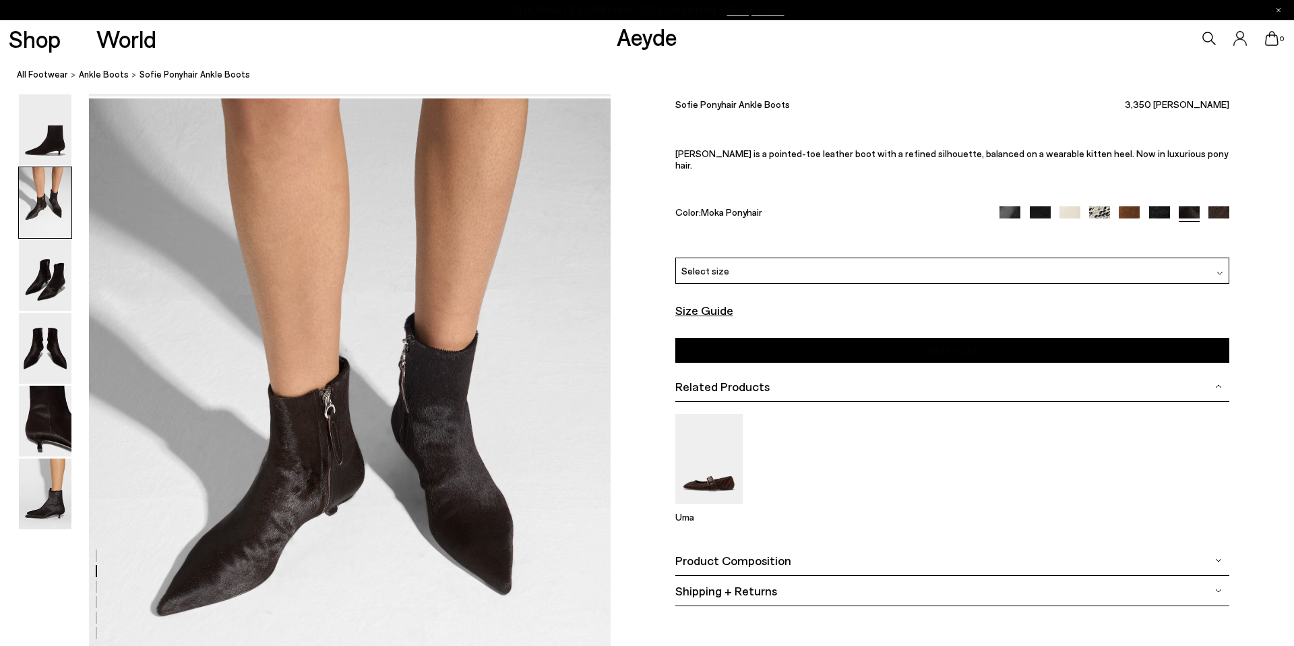
scroll to position [698, 0]
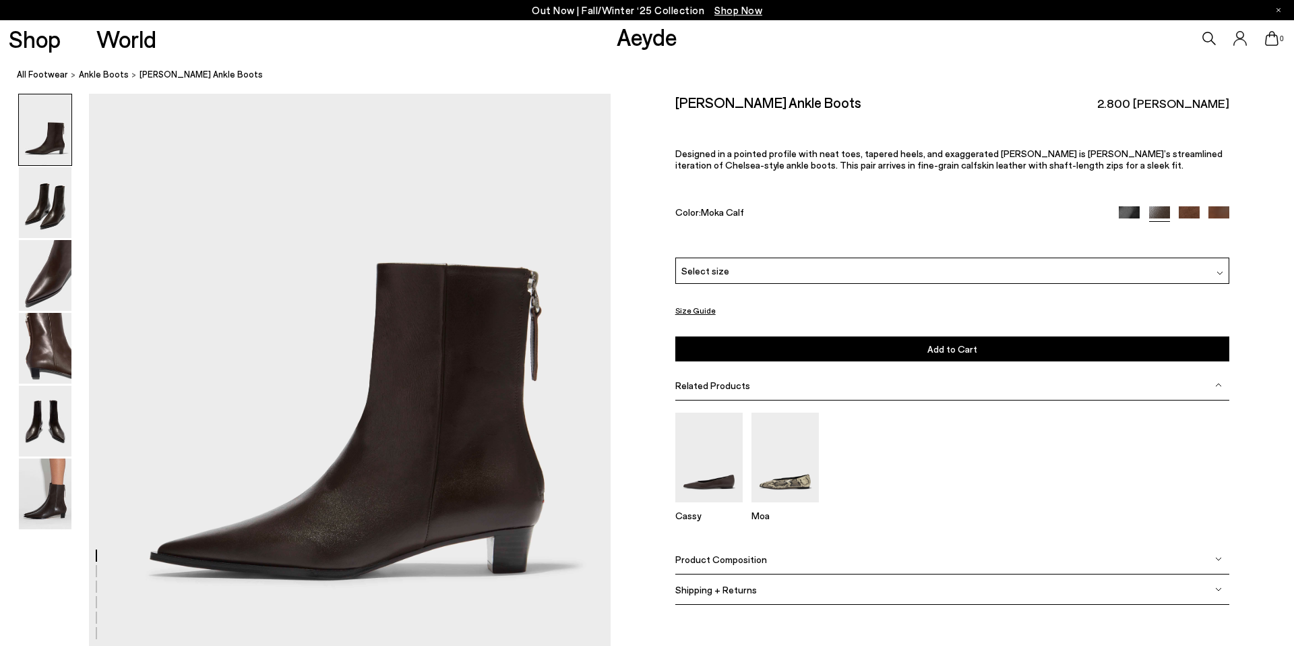
scroll to position [118, 0]
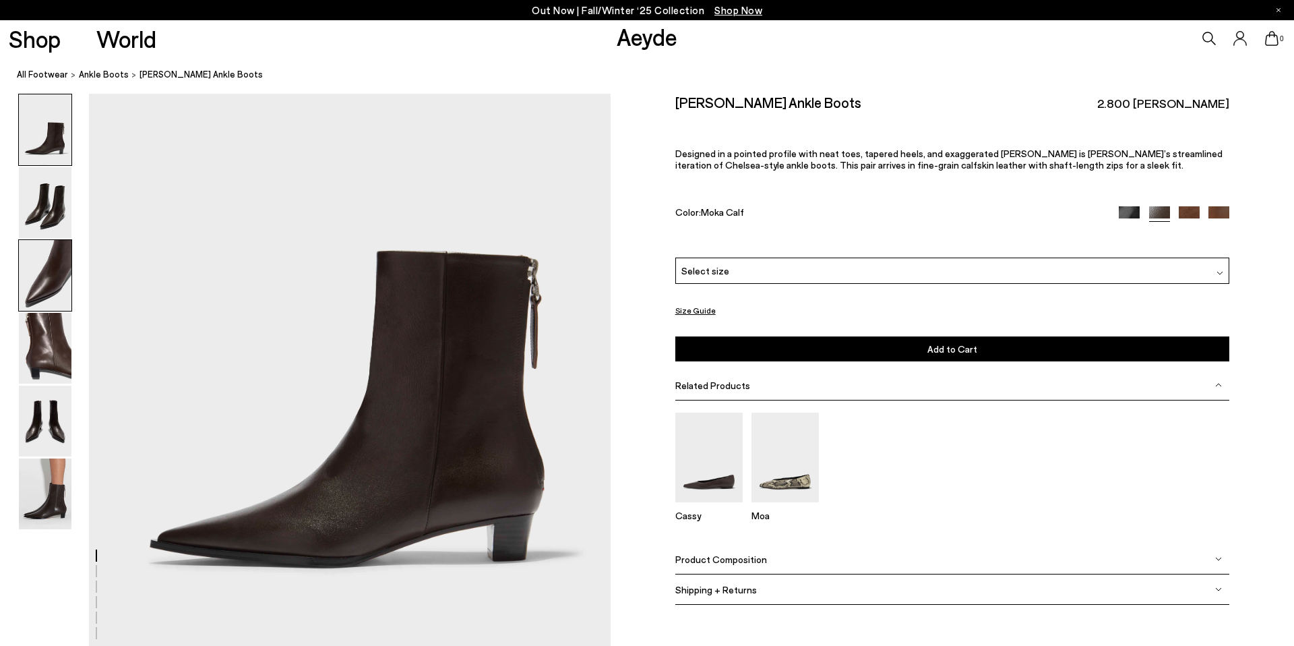
click at [44, 263] on img at bounding box center [45, 275] width 53 height 71
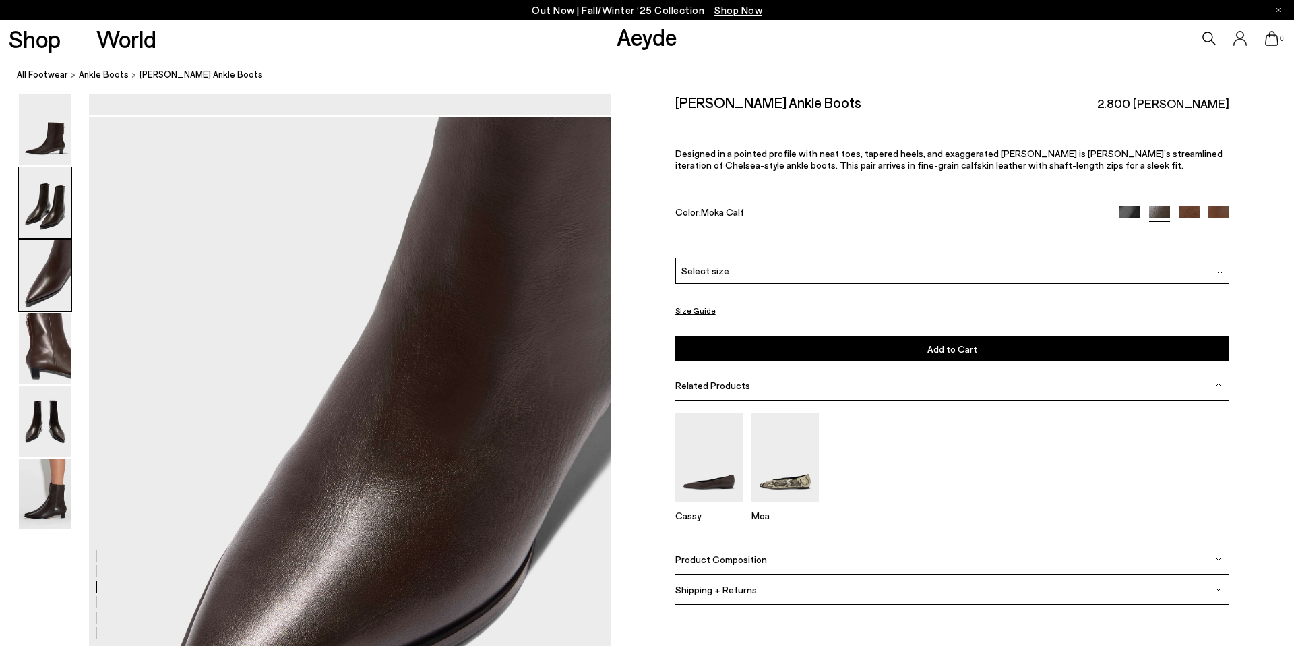
click at [39, 216] on img at bounding box center [45, 202] width 53 height 71
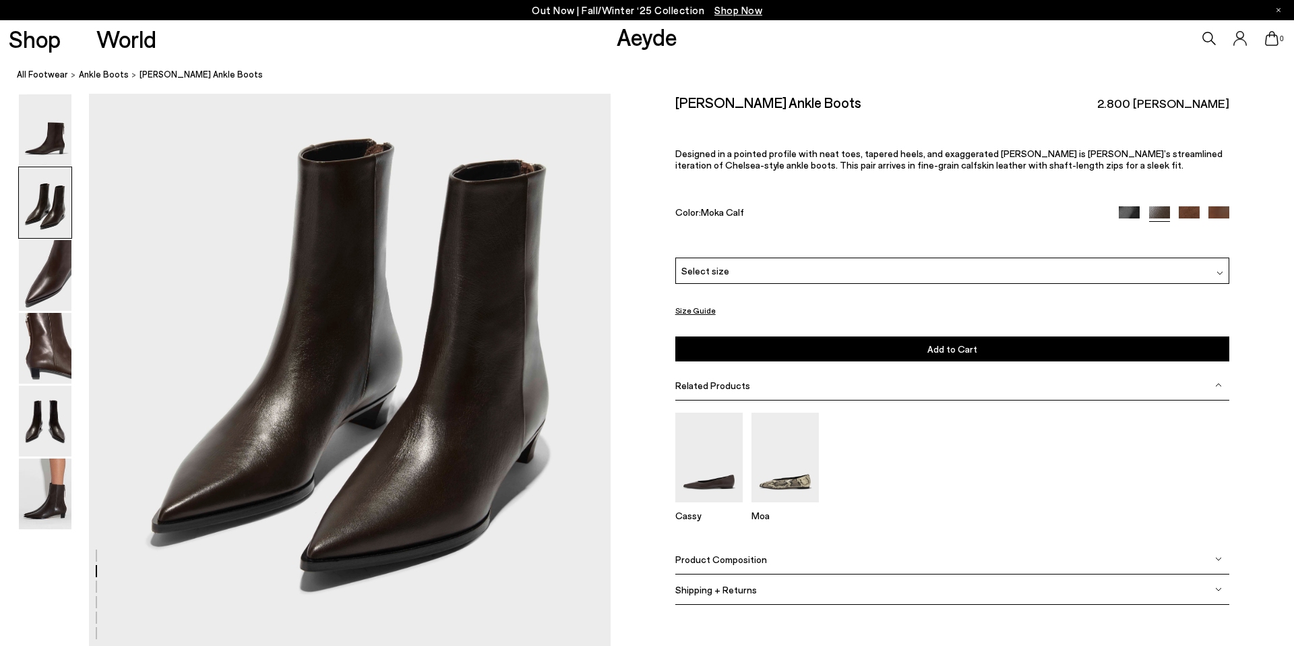
scroll to position [813, 0]
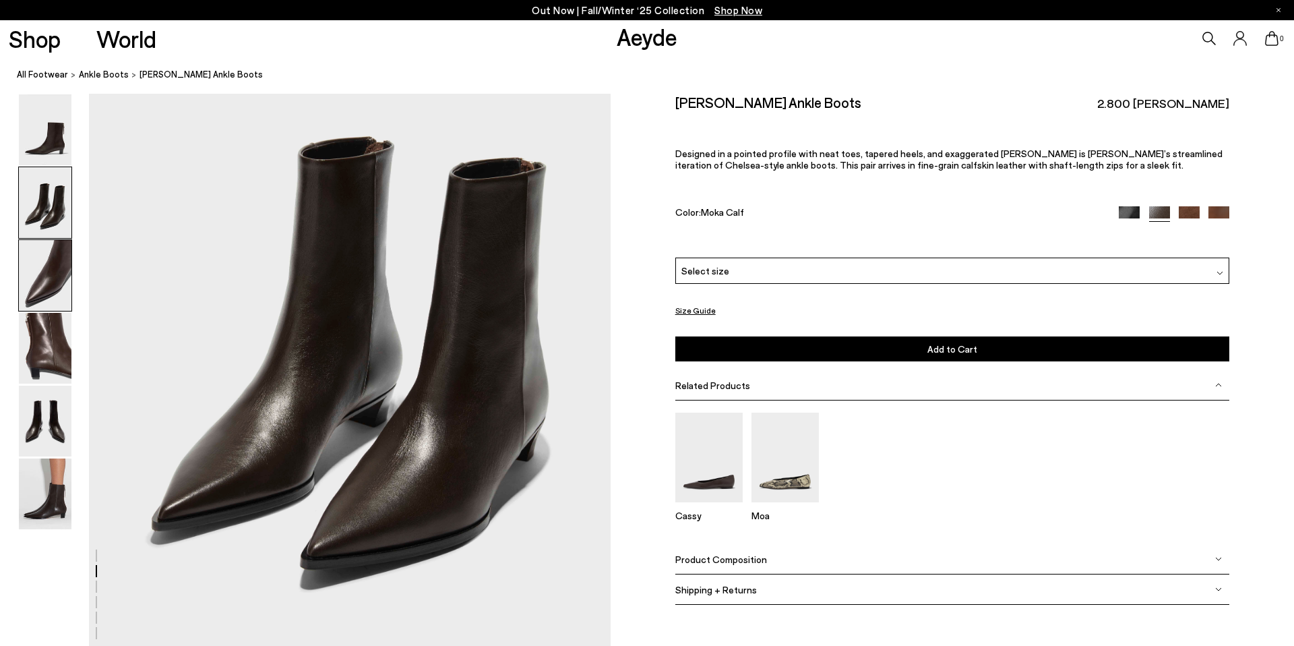
click at [40, 272] on img at bounding box center [45, 275] width 53 height 71
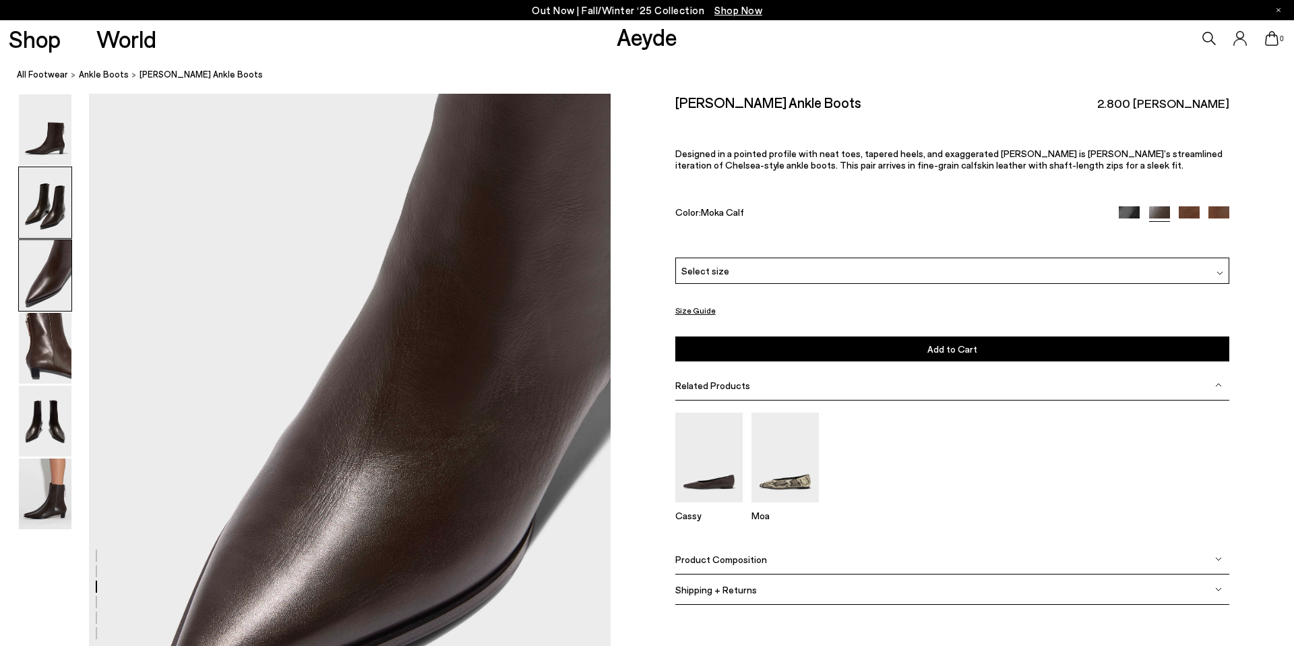
click at [43, 218] on img at bounding box center [45, 202] width 53 height 71
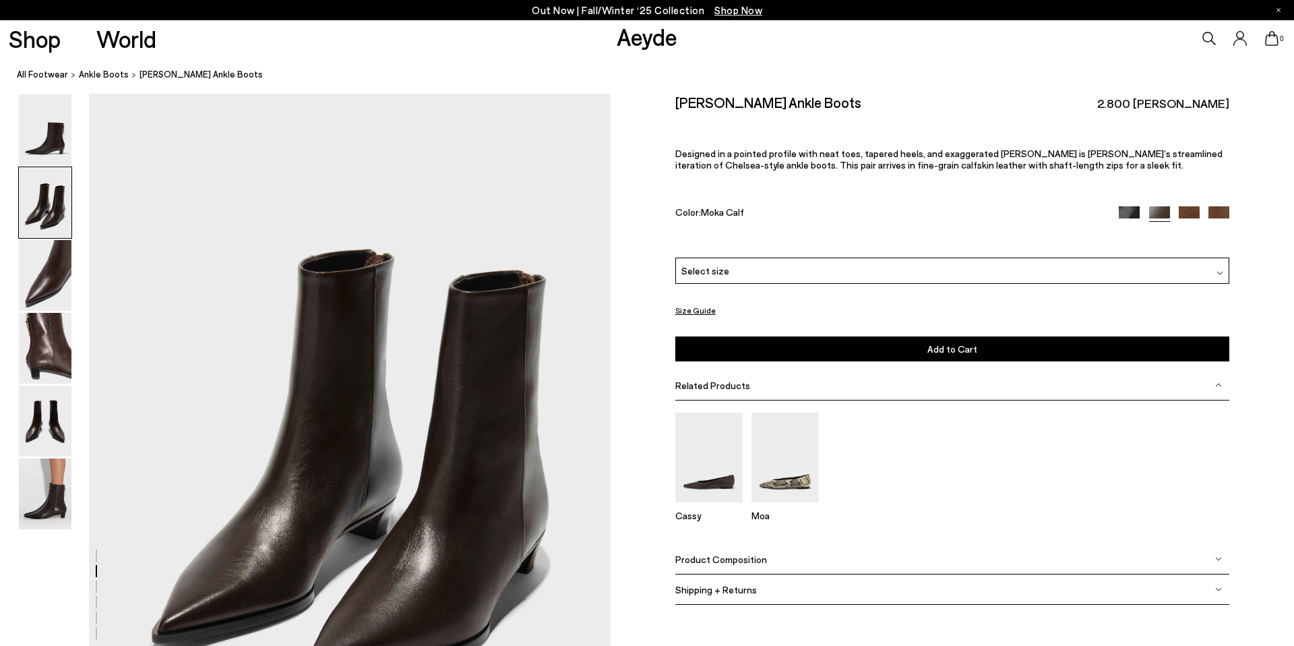
scroll to position [698, 0]
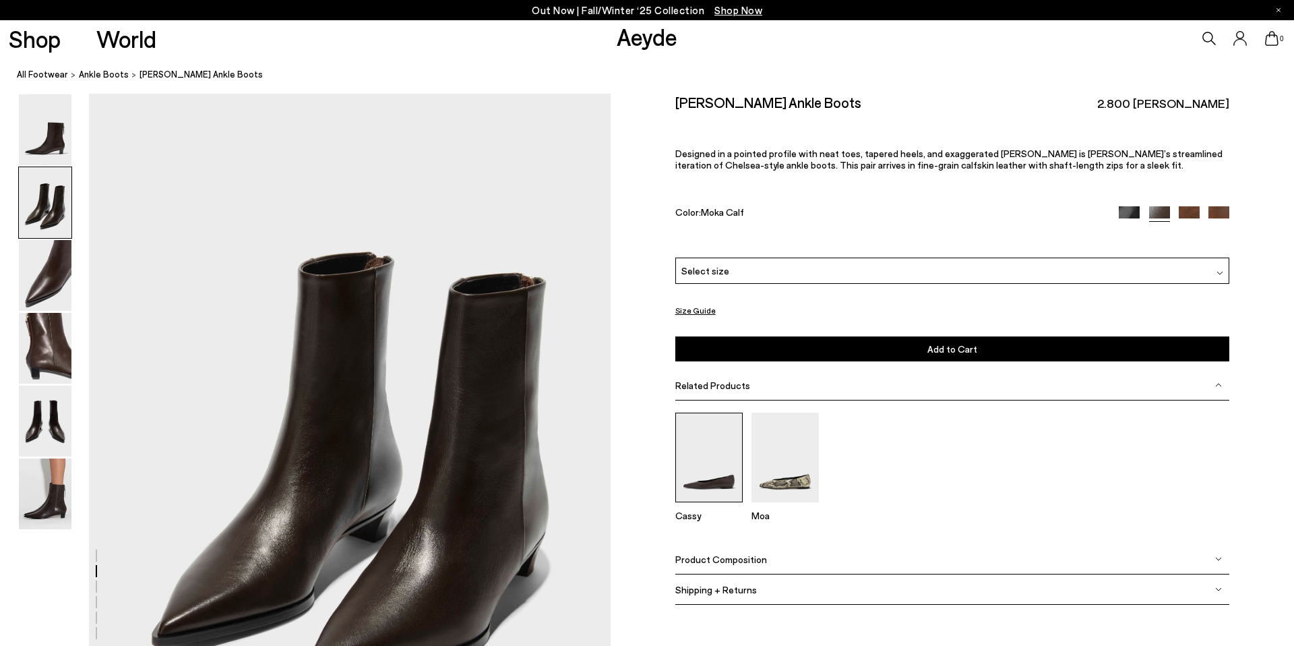
click at [691, 494] on img at bounding box center [708, 457] width 67 height 90
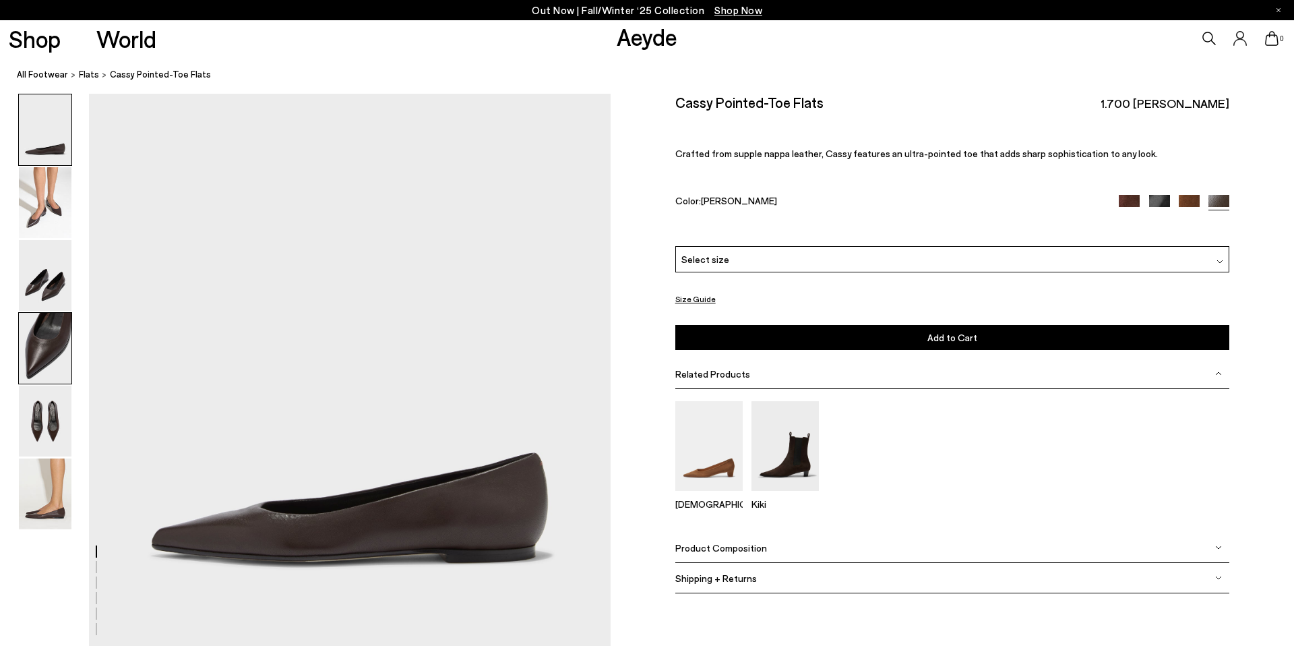
click at [42, 340] on img at bounding box center [45, 348] width 53 height 71
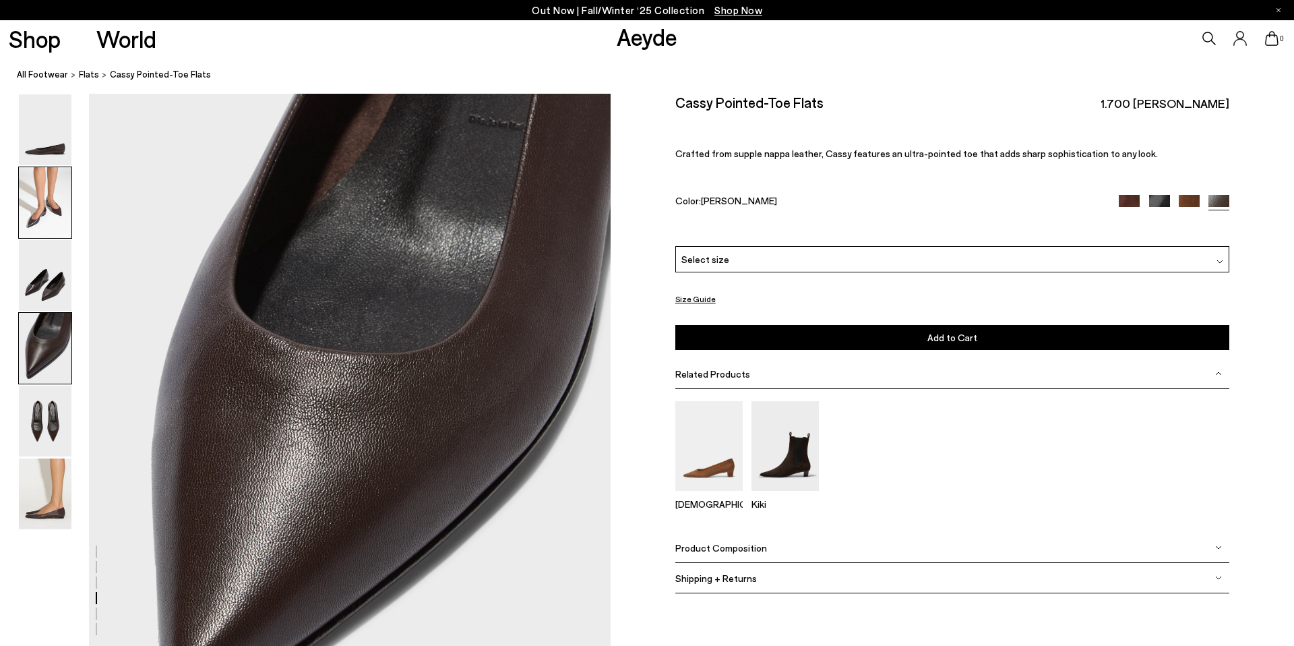
click at [40, 212] on img at bounding box center [45, 202] width 53 height 71
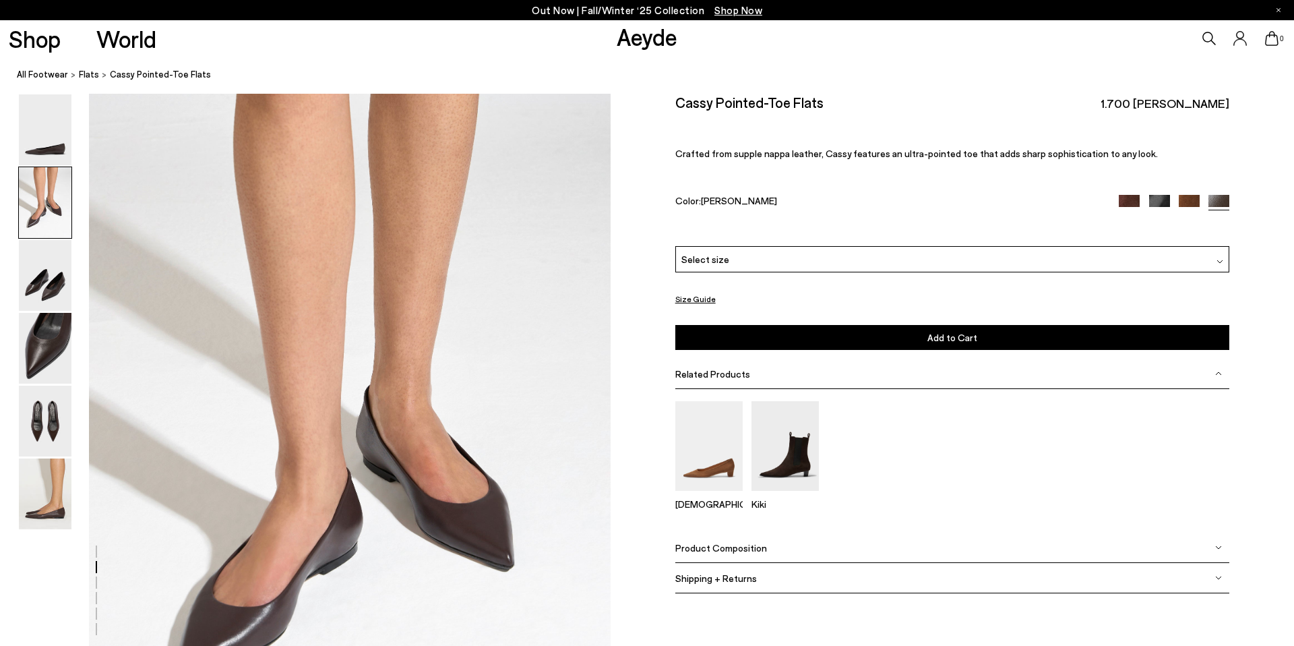
scroll to position [555, 0]
click at [757, 452] on img at bounding box center [784, 446] width 67 height 90
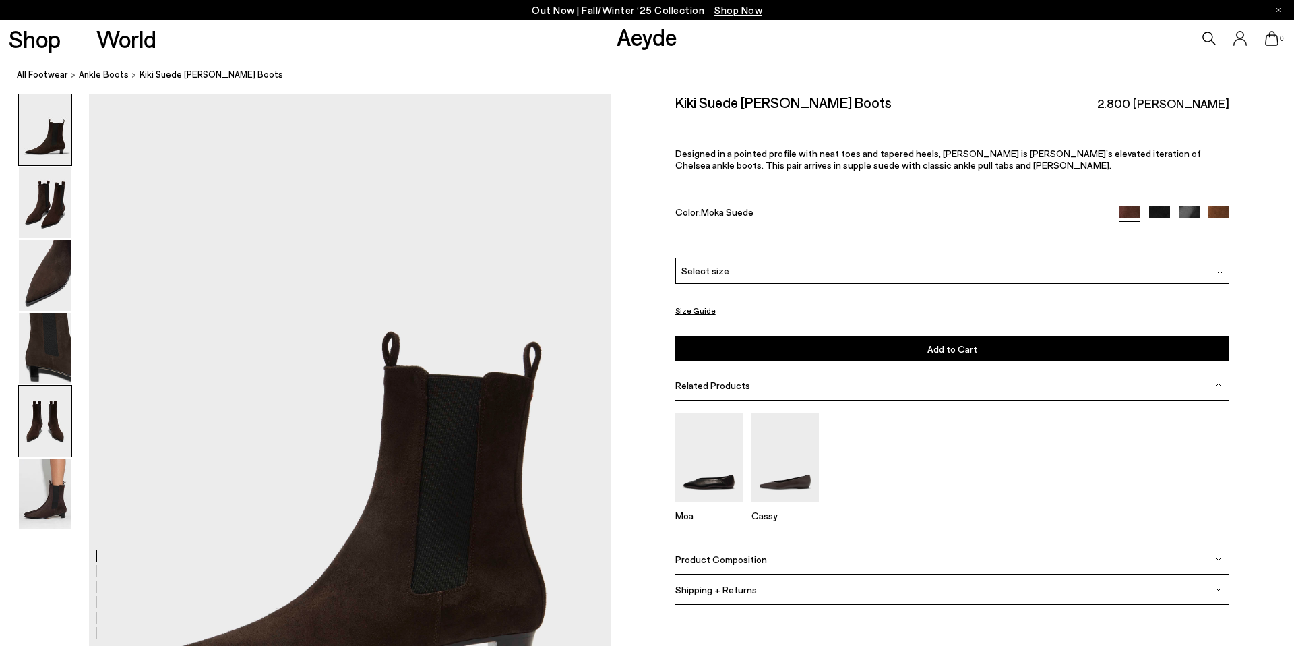
click at [32, 423] on img at bounding box center [45, 420] width 53 height 71
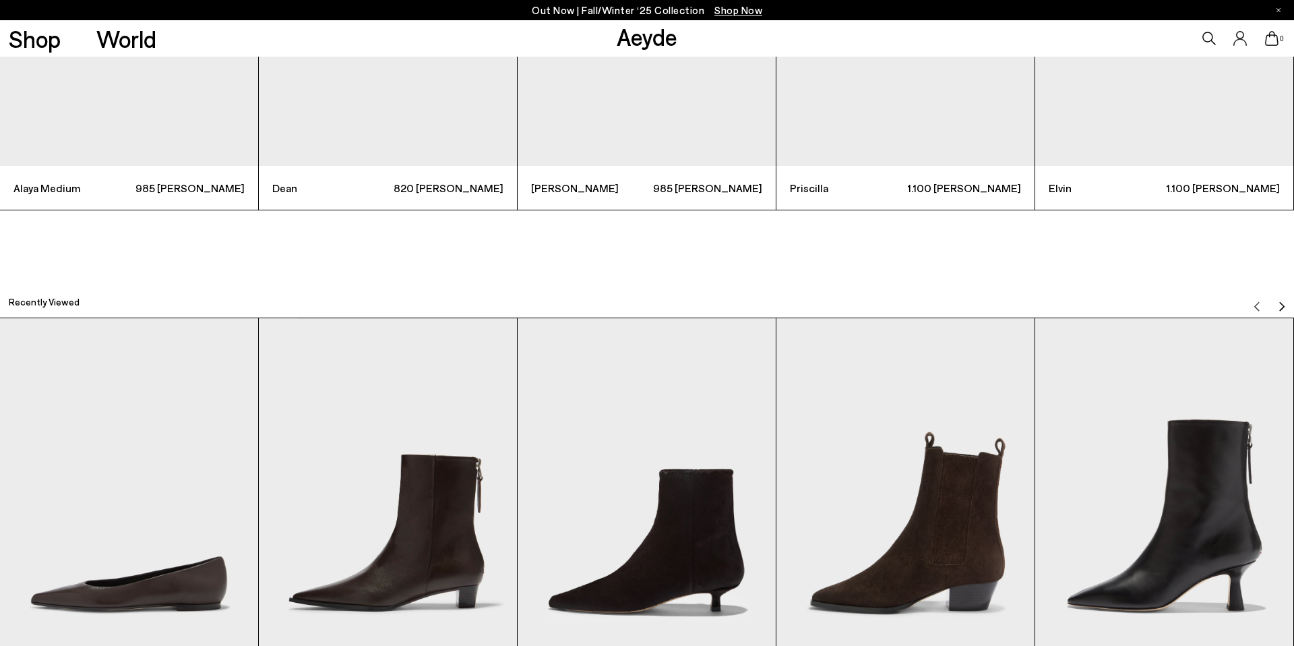
scroll to position [5135, 0]
